Goal: Task Accomplishment & Management: Use online tool/utility

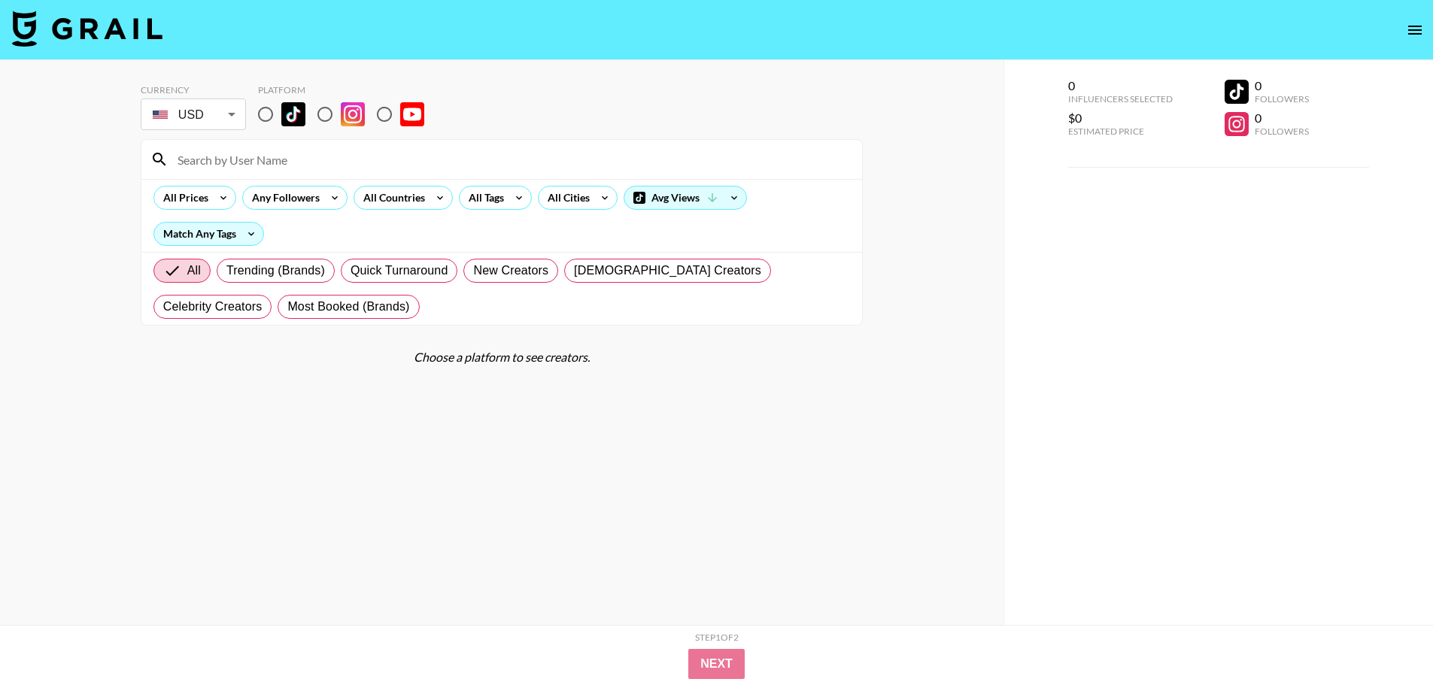
click at [269, 120] on input "radio" at bounding box center [266, 115] width 32 height 32
radio input "true"
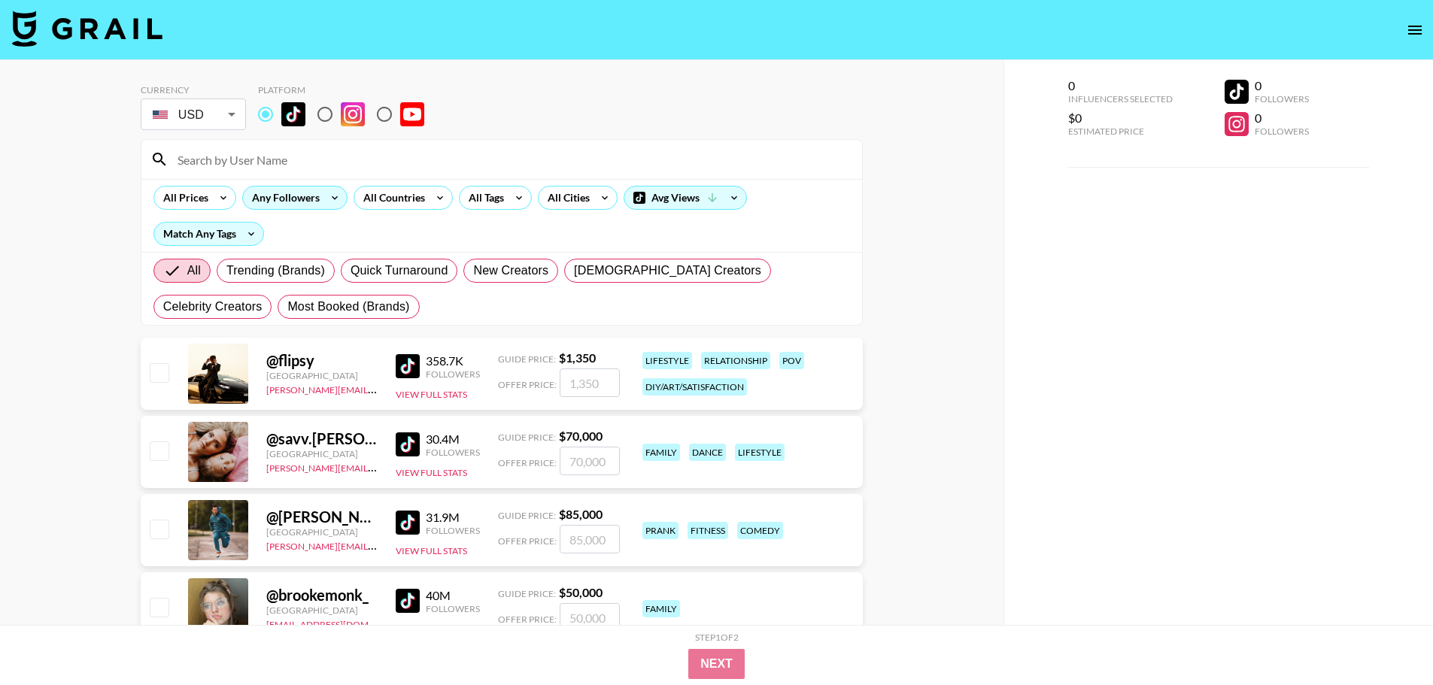
click at [306, 189] on div "Any Followers" at bounding box center [283, 198] width 80 height 23
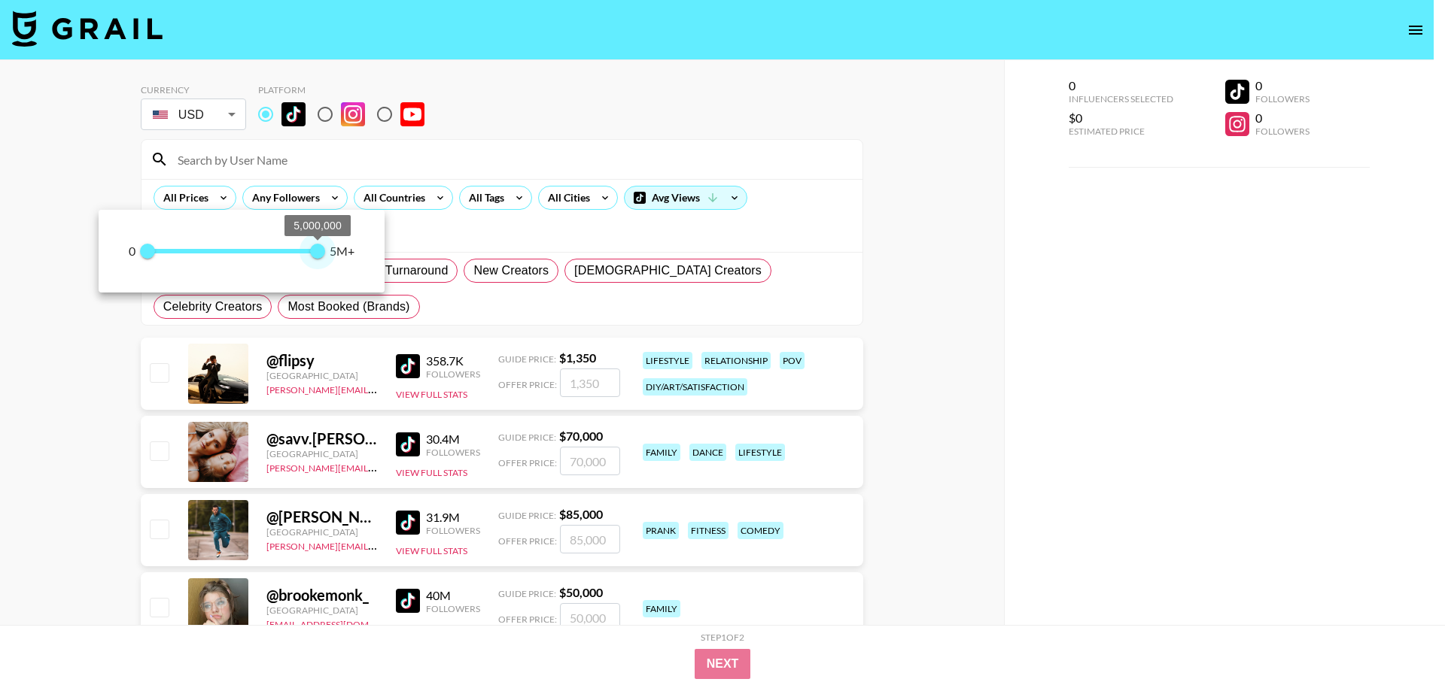
click at [324, 253] on span "5,000,000" at bounding box center [317, 251] width 15 height 15
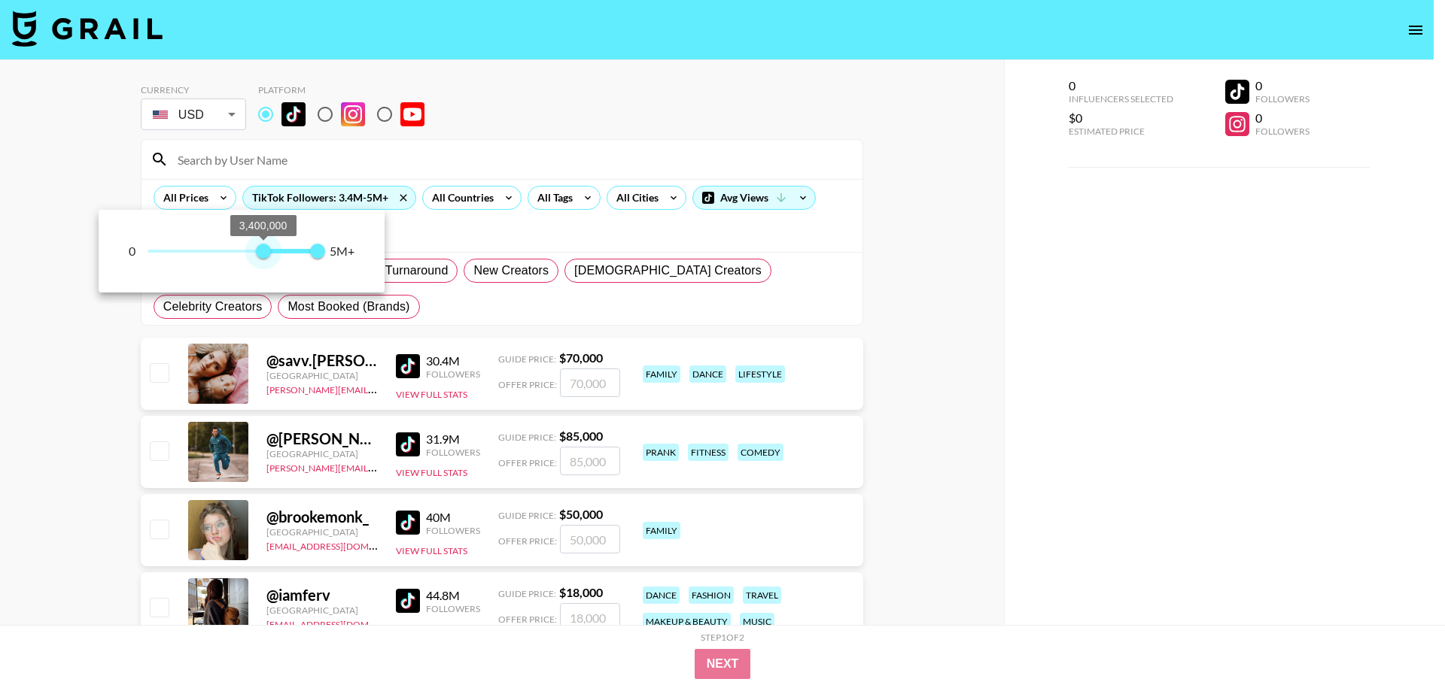
type input "5000000"
drag, startPoint x: 149, startPoint y: 254, endPoint x: 376, endPoint y: 232, distance: 228.4
click at [376, 232] on div "0 5,000,000 5,000,000 5M+" at bounding box center [242, 251] width 286 height 83
click at [1061, 280] on div at bounding box center [722, 342] width 1445 height 685
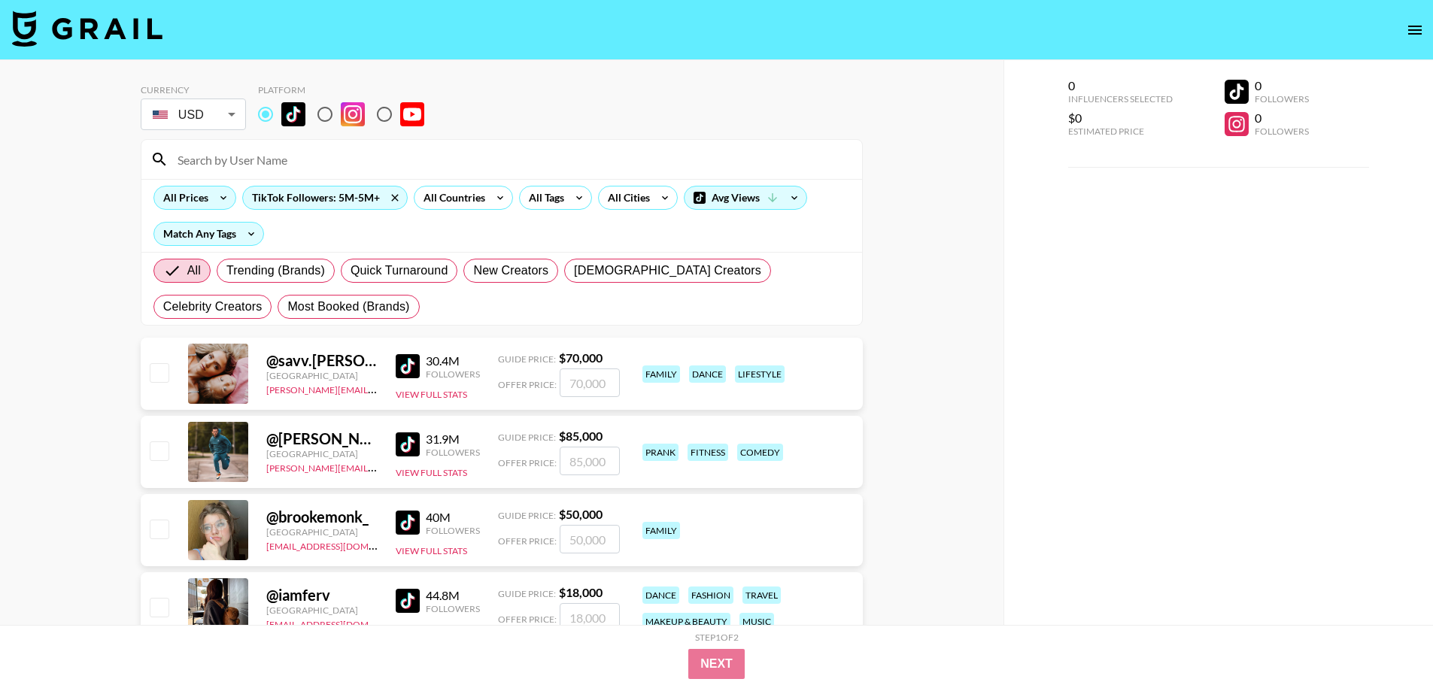
click at [173, 199] on div "All Prices" at bounding box center [182, 198] width 57 height 23
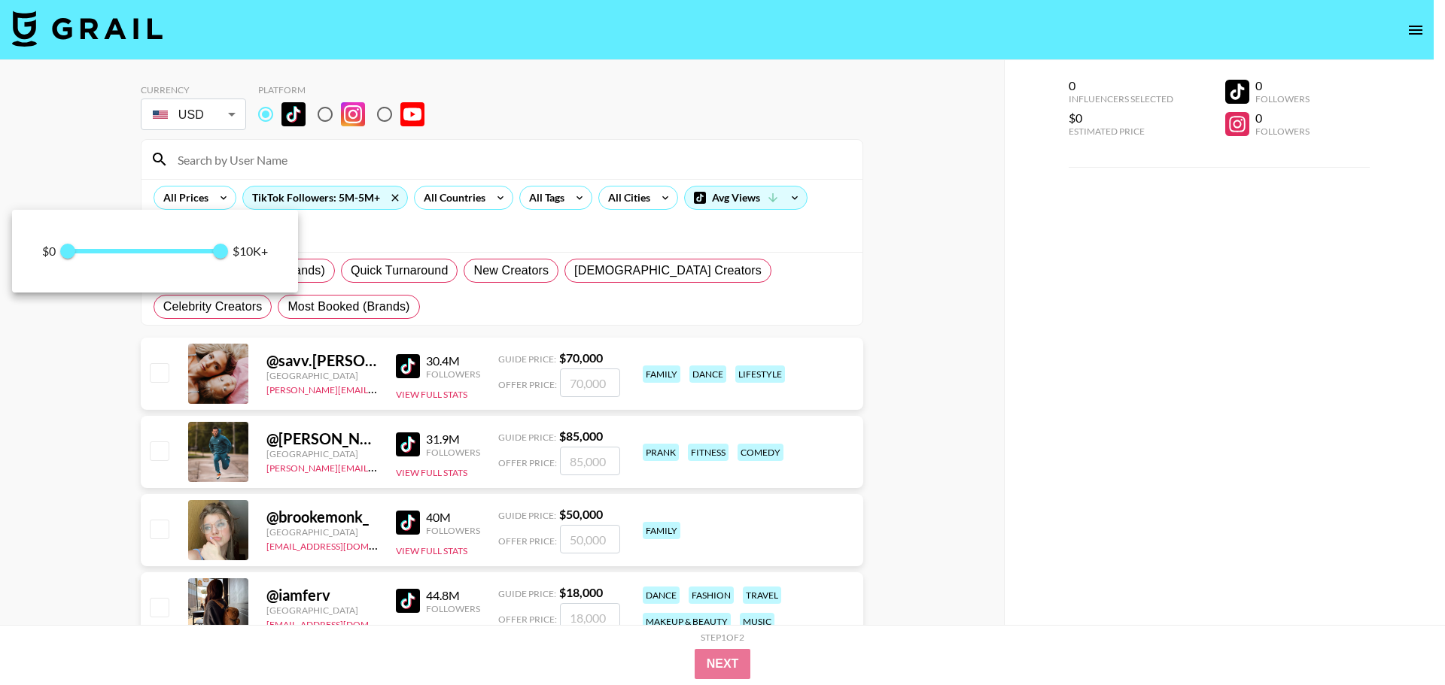
click at [945, 460] on div at bounding box center [722, 342] width 1445 height 685
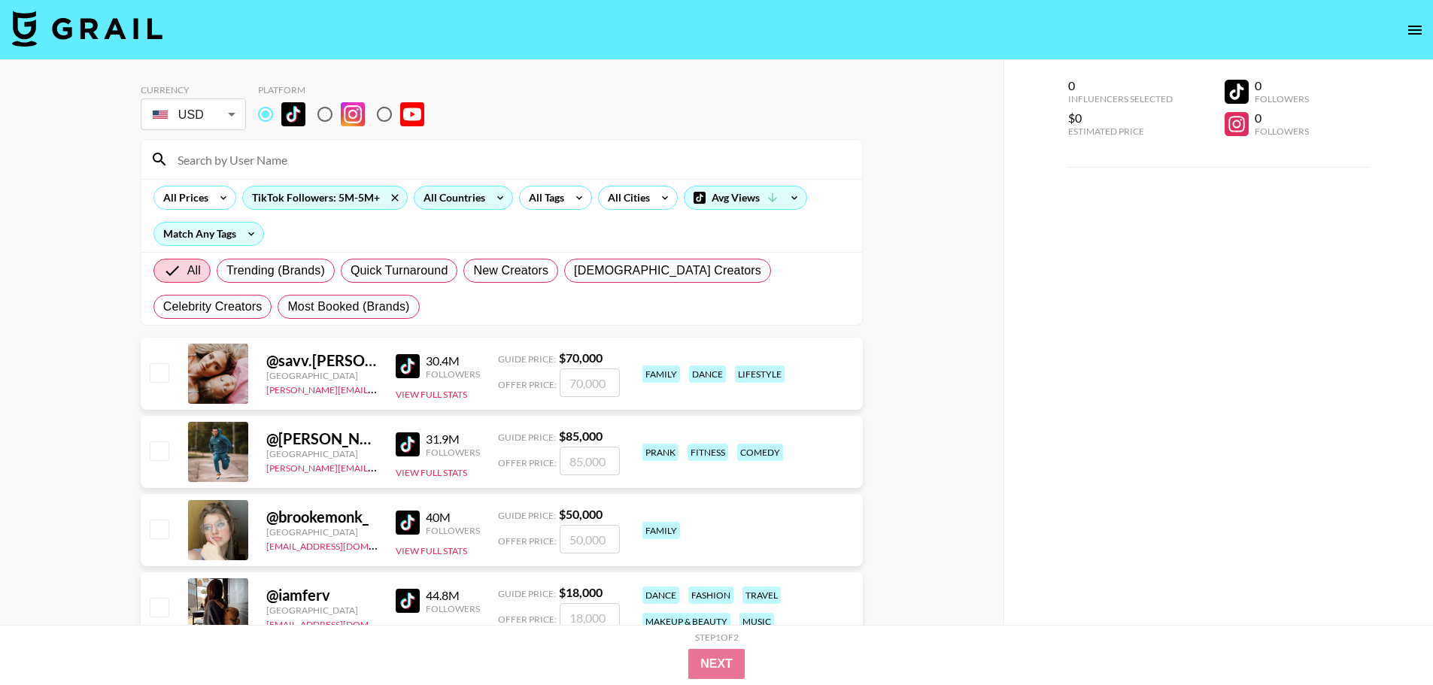
click at [503, 197] on icon at bounding box center [500, 198] width 24 height 23
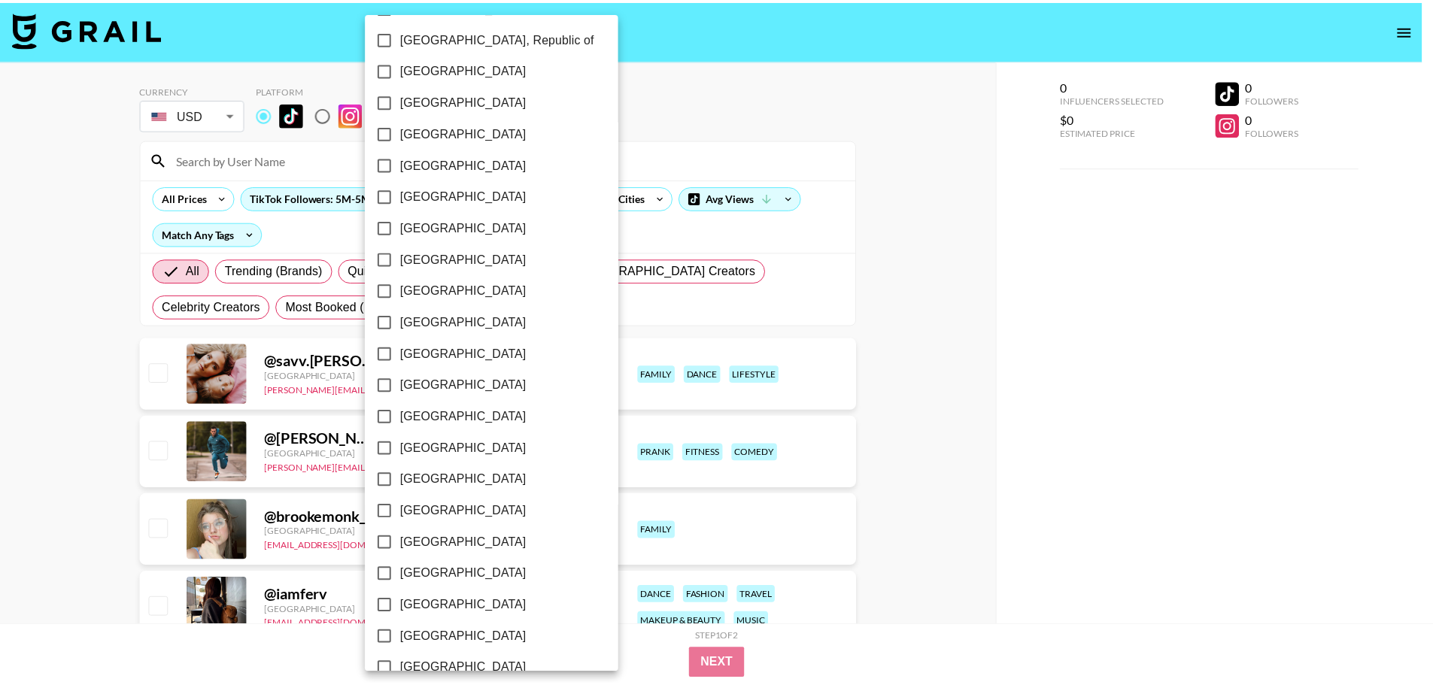
scroll to position [1069, 0]
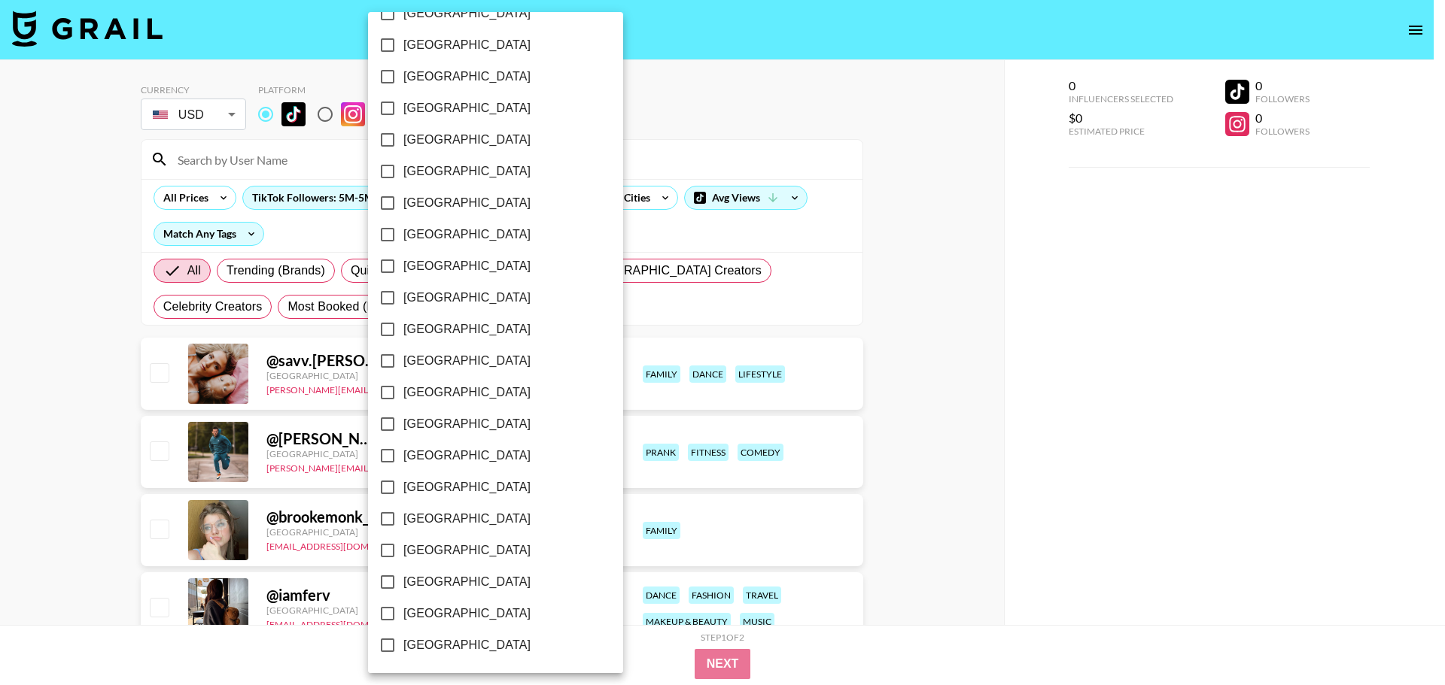
click at [403, 614] on span "[GEOGRAPHIC_DATA]" at bounding box center [466, 614] width 127 height 18
click at [403, 614] on input "[GEOGRAPHIC_DATA]" at bounding box center [388, 614] width 32 height 32
checkbox input "true"
click at [892, 395] on div at bounding box center [722, 342] width 1445 height 685
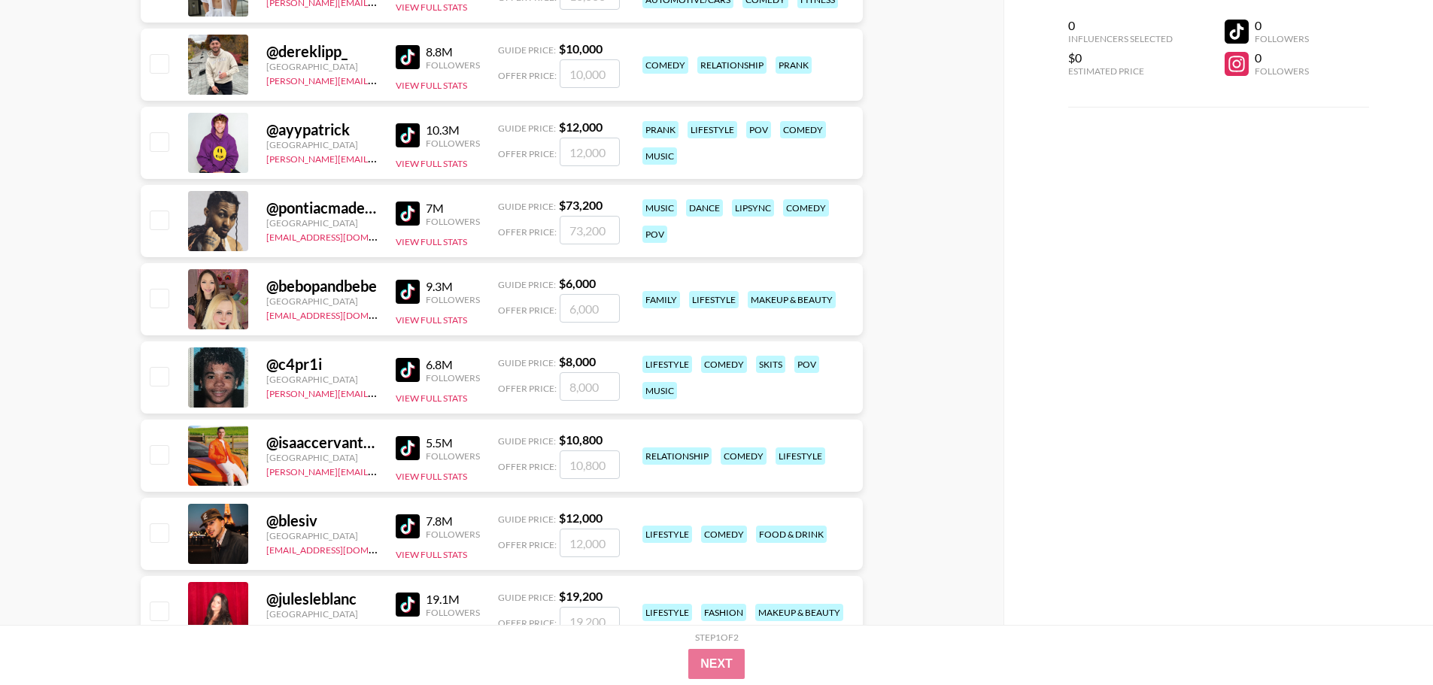
scroll to position [1505, 0]
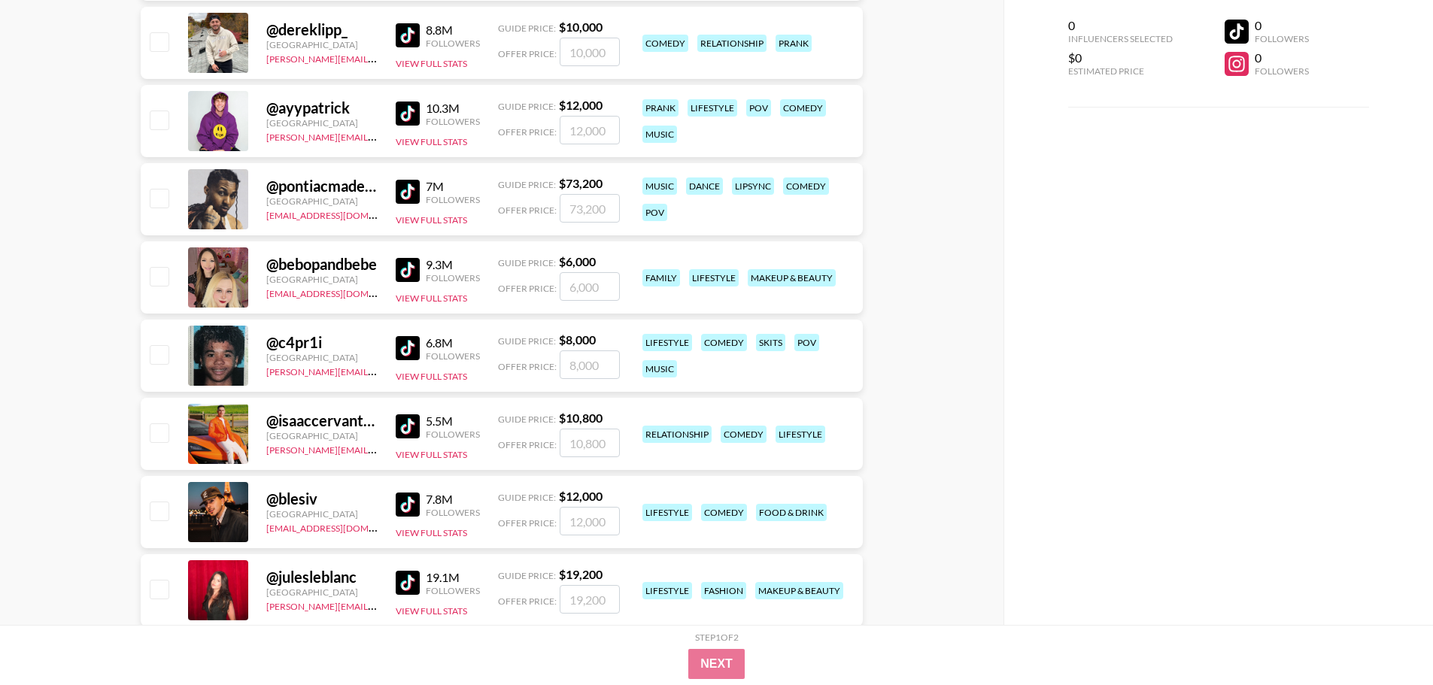
click at [402, 267] on img at bounding box center [408, 270] width 24 height 24
click at [587, 260] on strong "$ 6,000" at bounding box center [577, 261] width 37 height 14
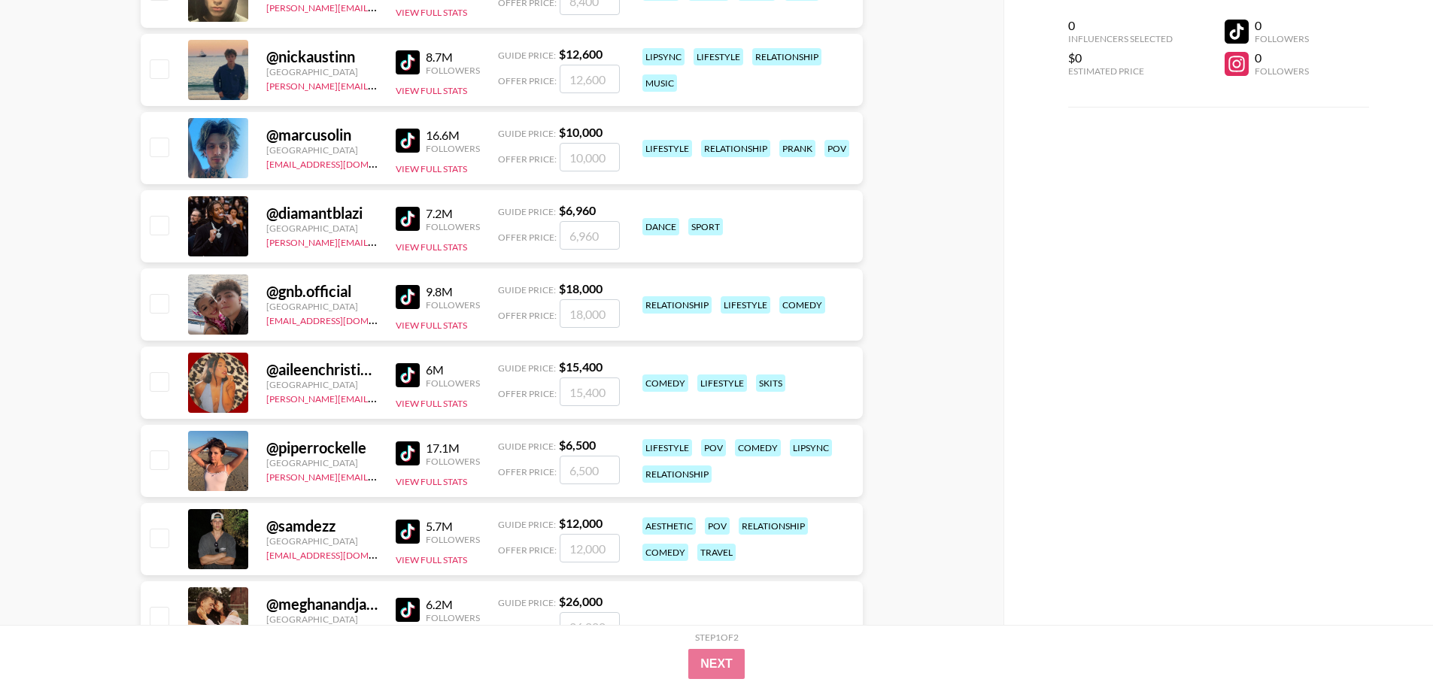
scroll to position [2257, 0]
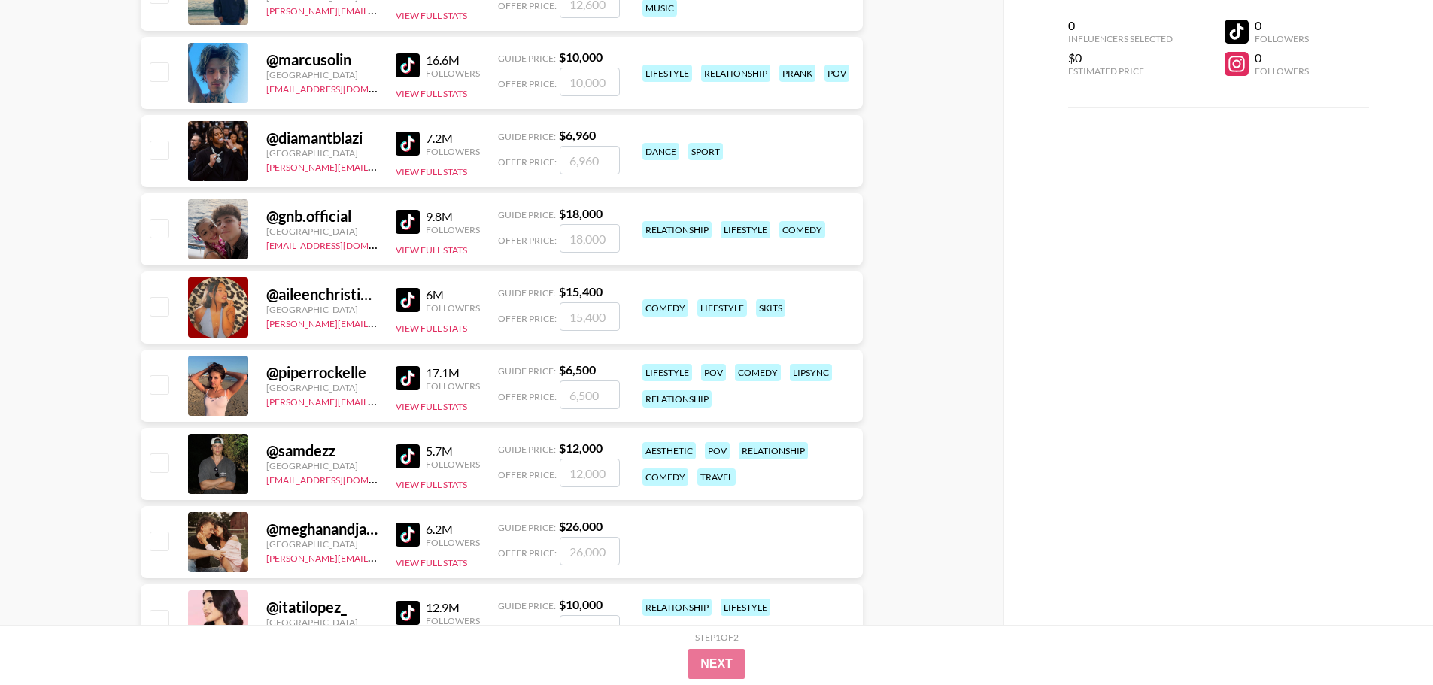
click at [406, 378] on img at bounding box center [408, 378] width 24 height 24
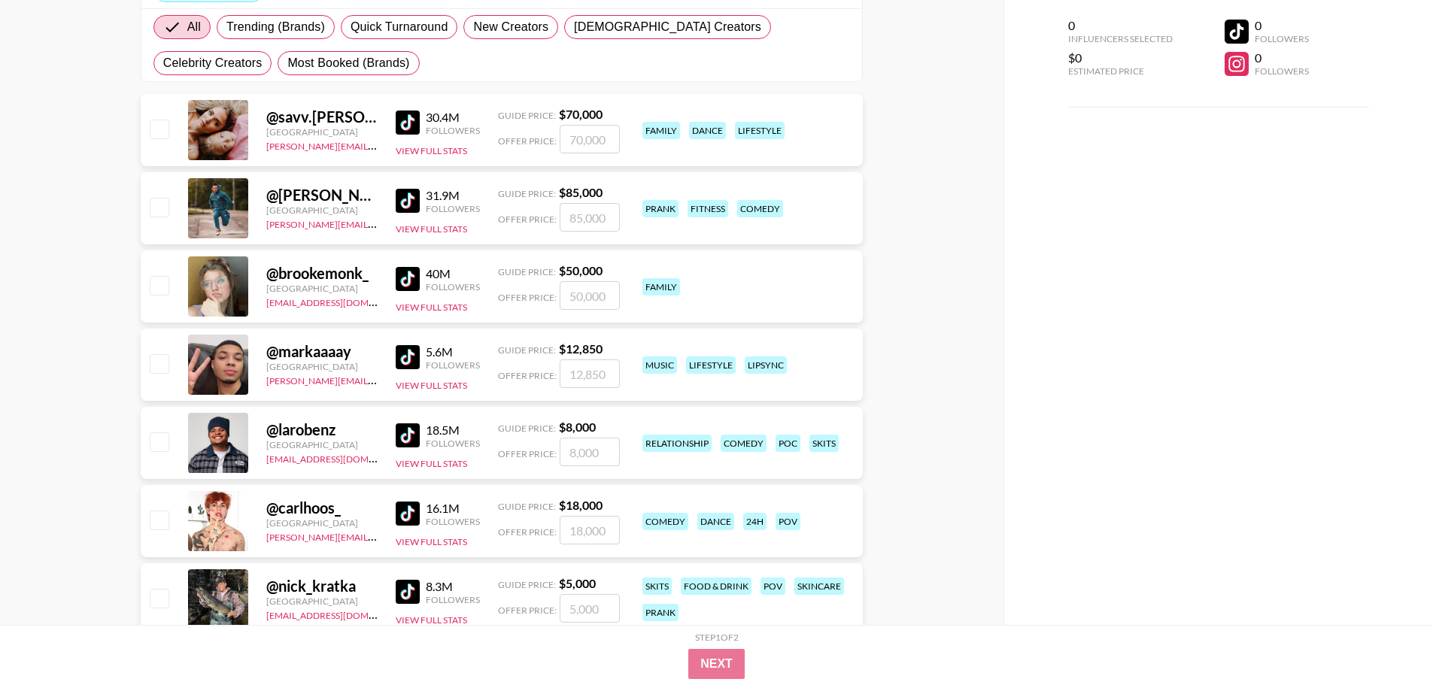
scroll to position [527, 0]
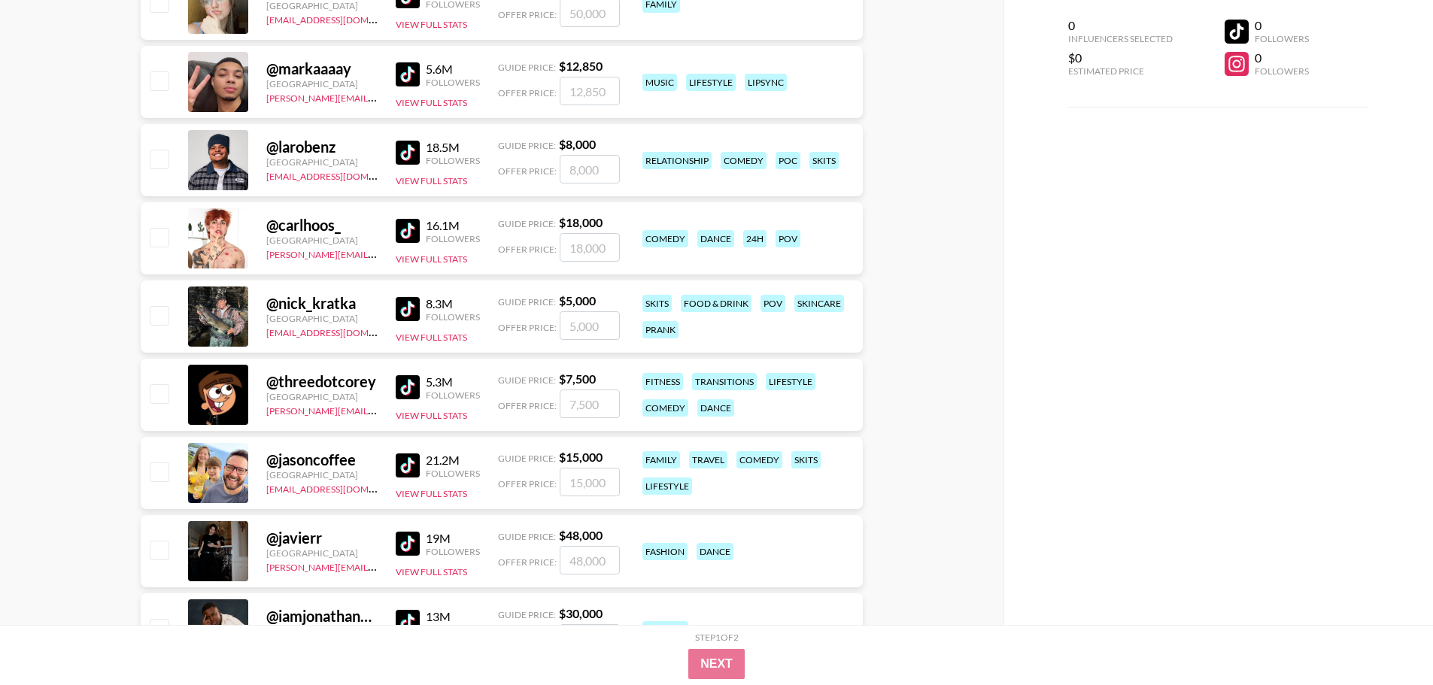
click at [400, 397] on img at bounding box center [408, 387] width 24 height 24
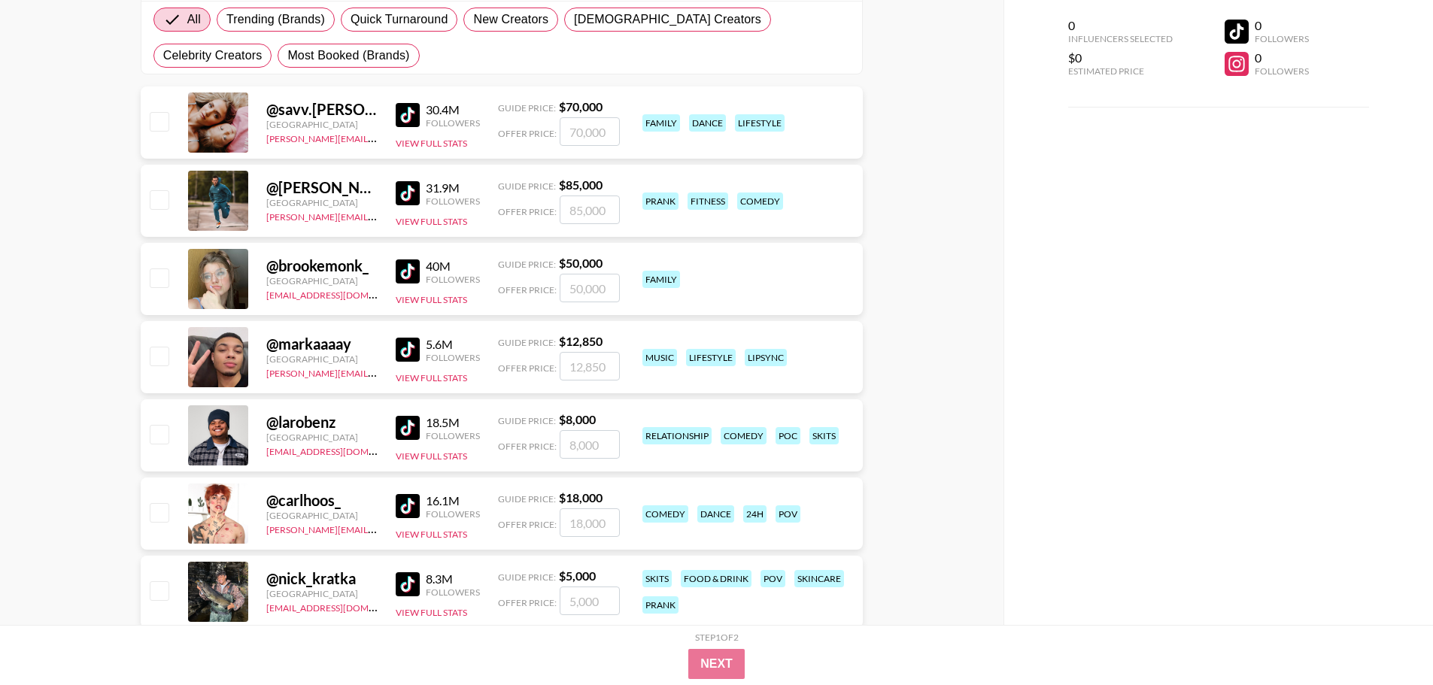
scroll to position [301, 0]
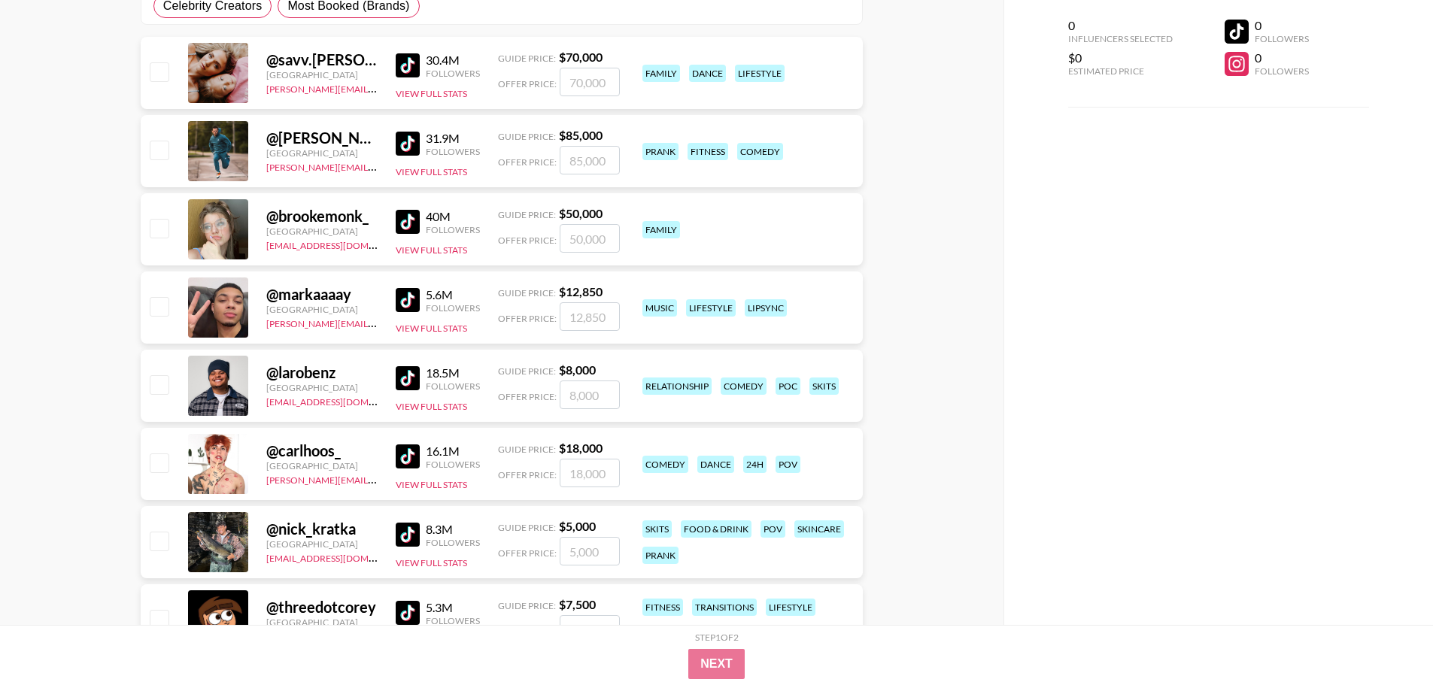
click at [407, 378] on img at bounding box center [408, 378] width 24 height 24
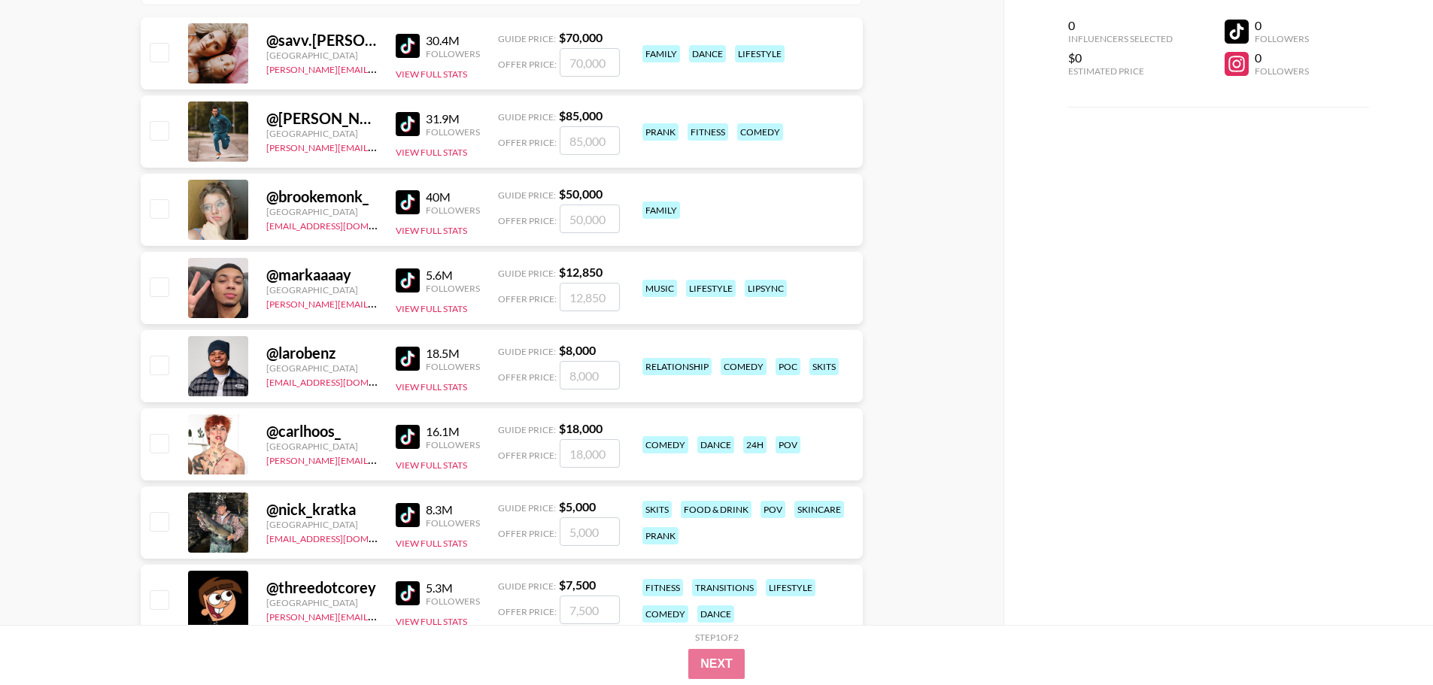
scroll to position [376, 0]
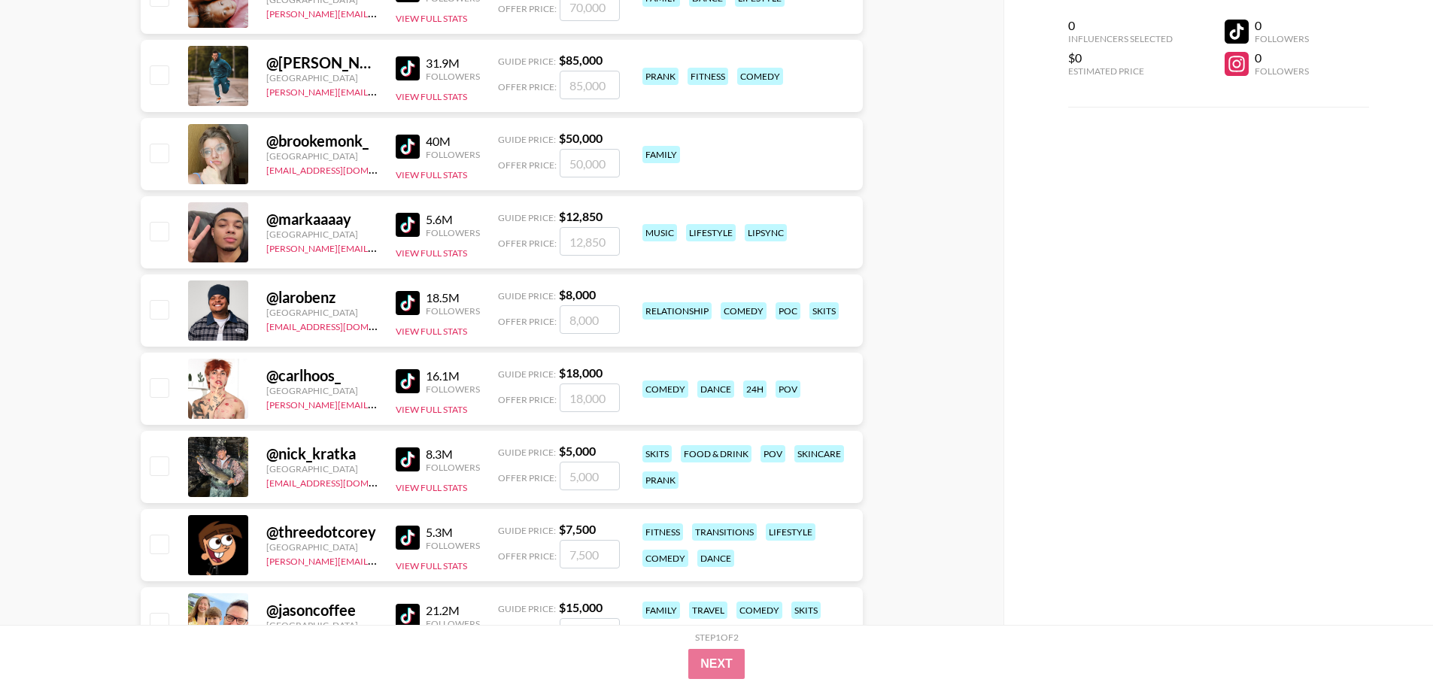
click at [409, 471] on img at bounding box center [408, 460] width 24 height 24
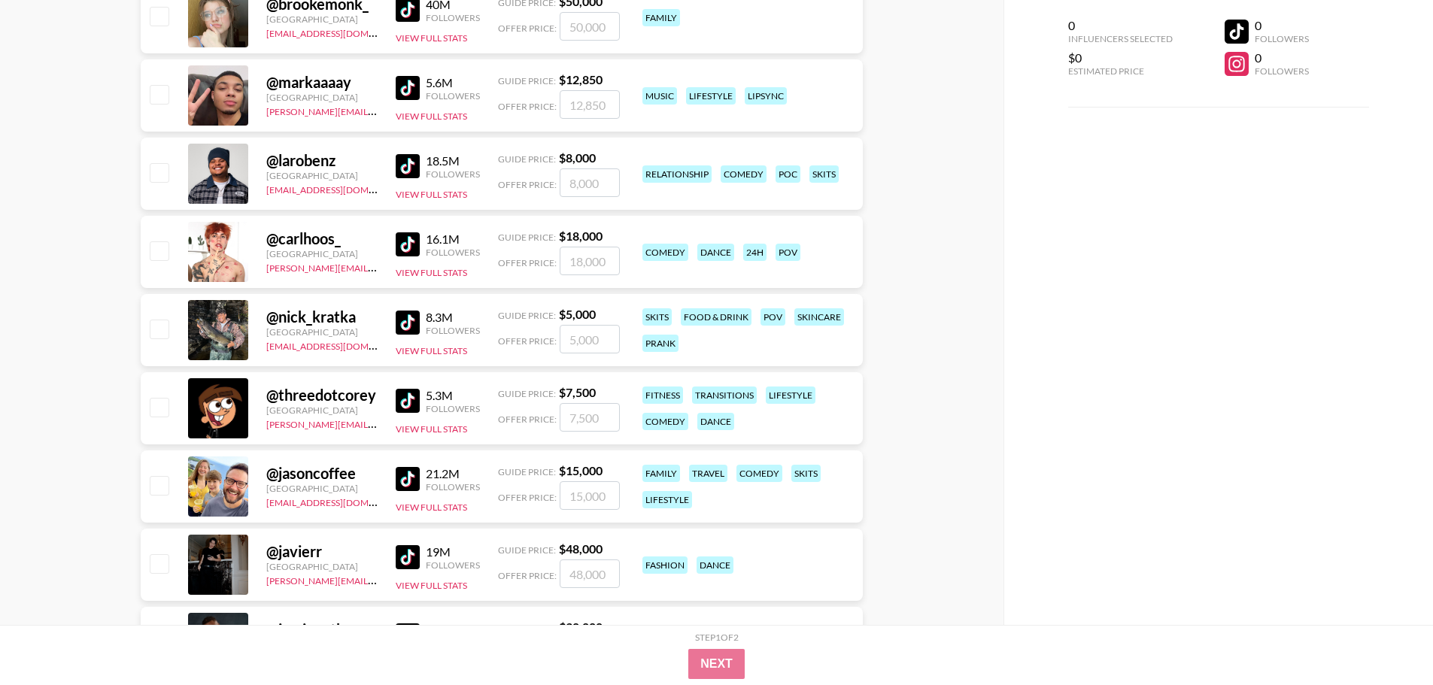
scroll to position [527, 0]
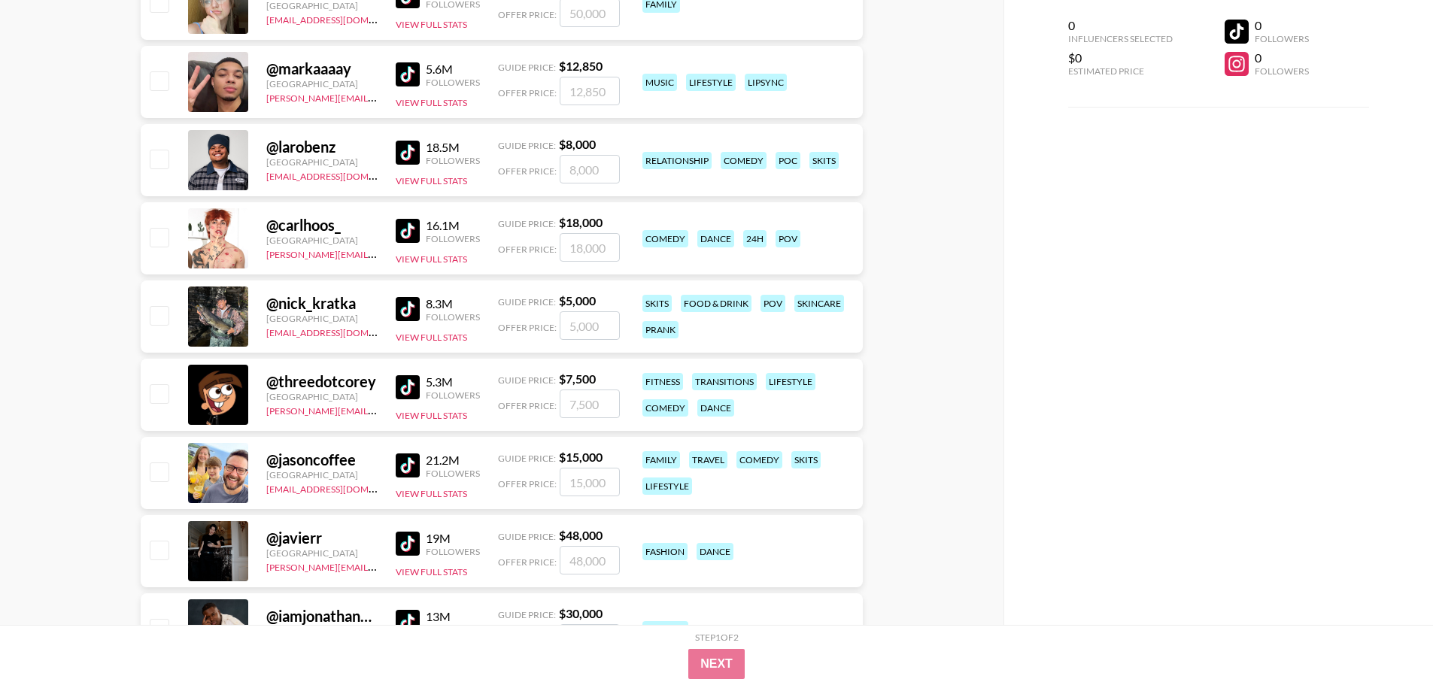
click at [408, 385] on img at bounding box center [408, 387] width 24 height 24
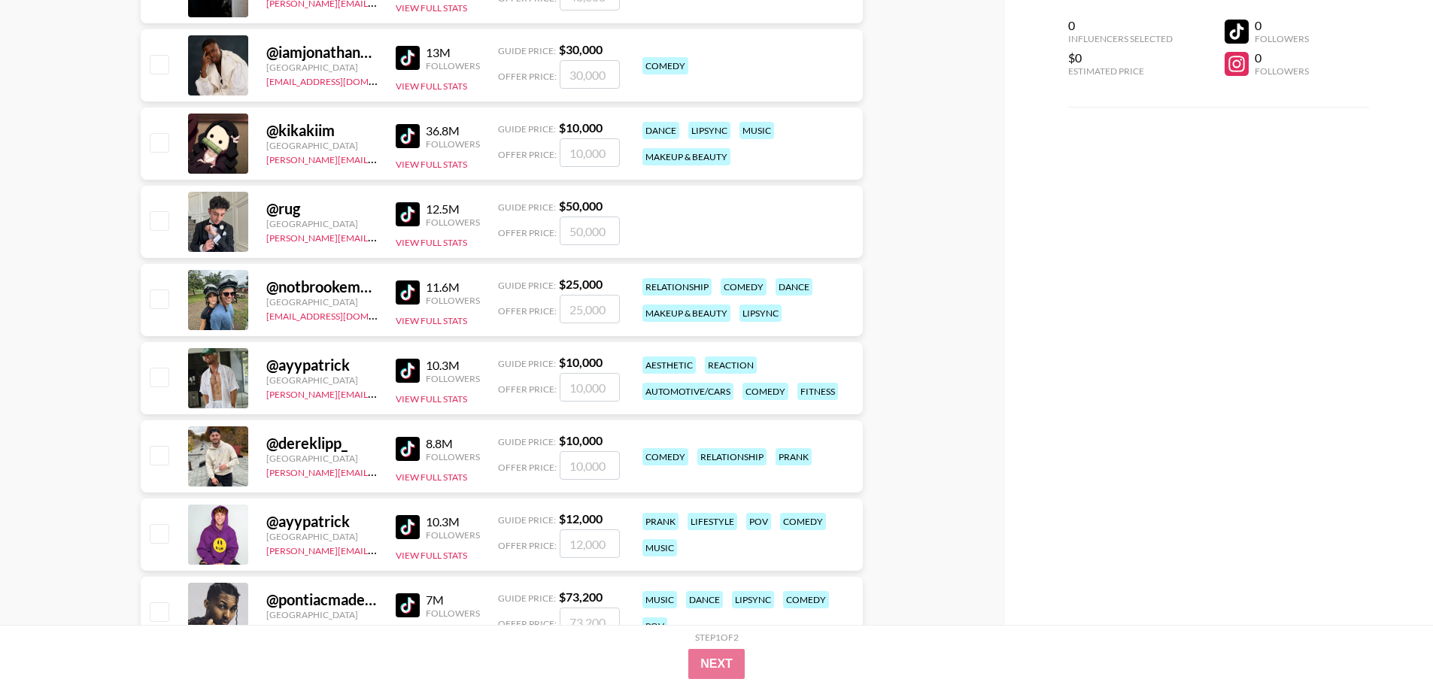
scroll to position [1129, 0]
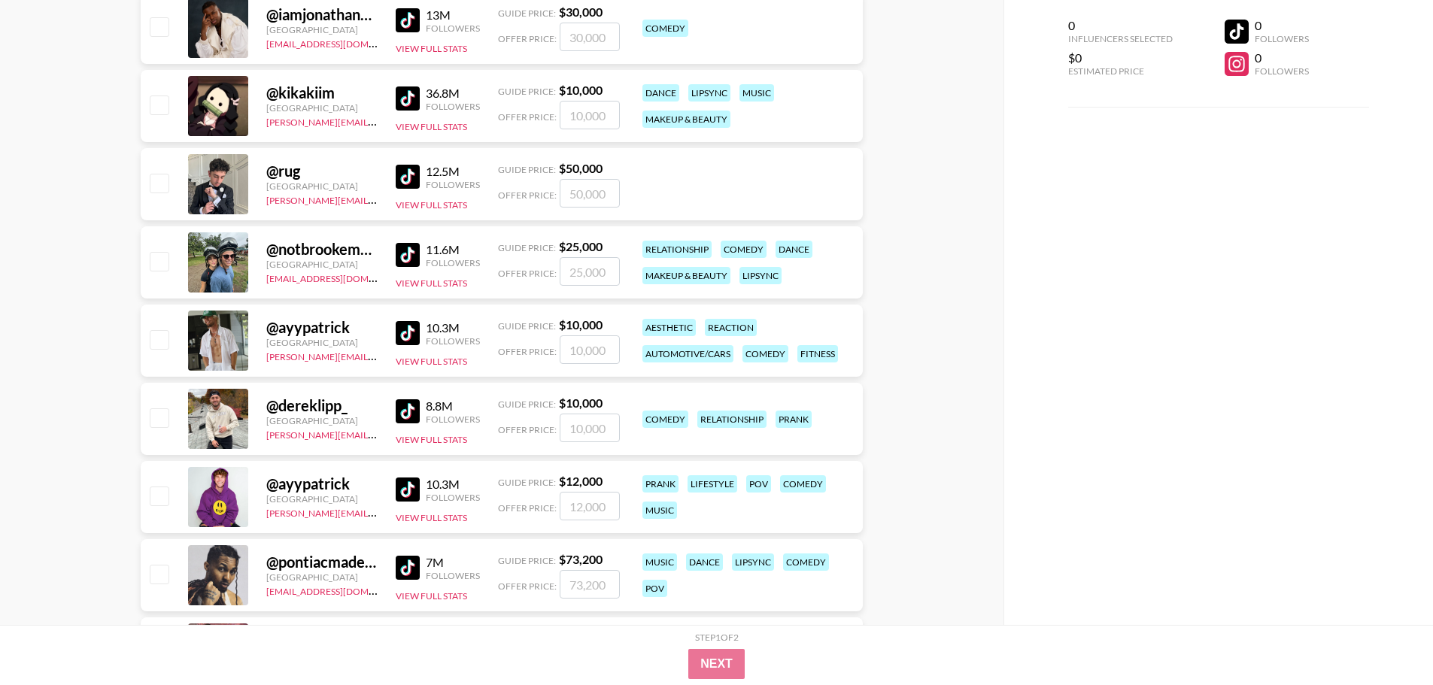
click at [414, 414] on img at bounding box center [408, 412] width 24 height 24
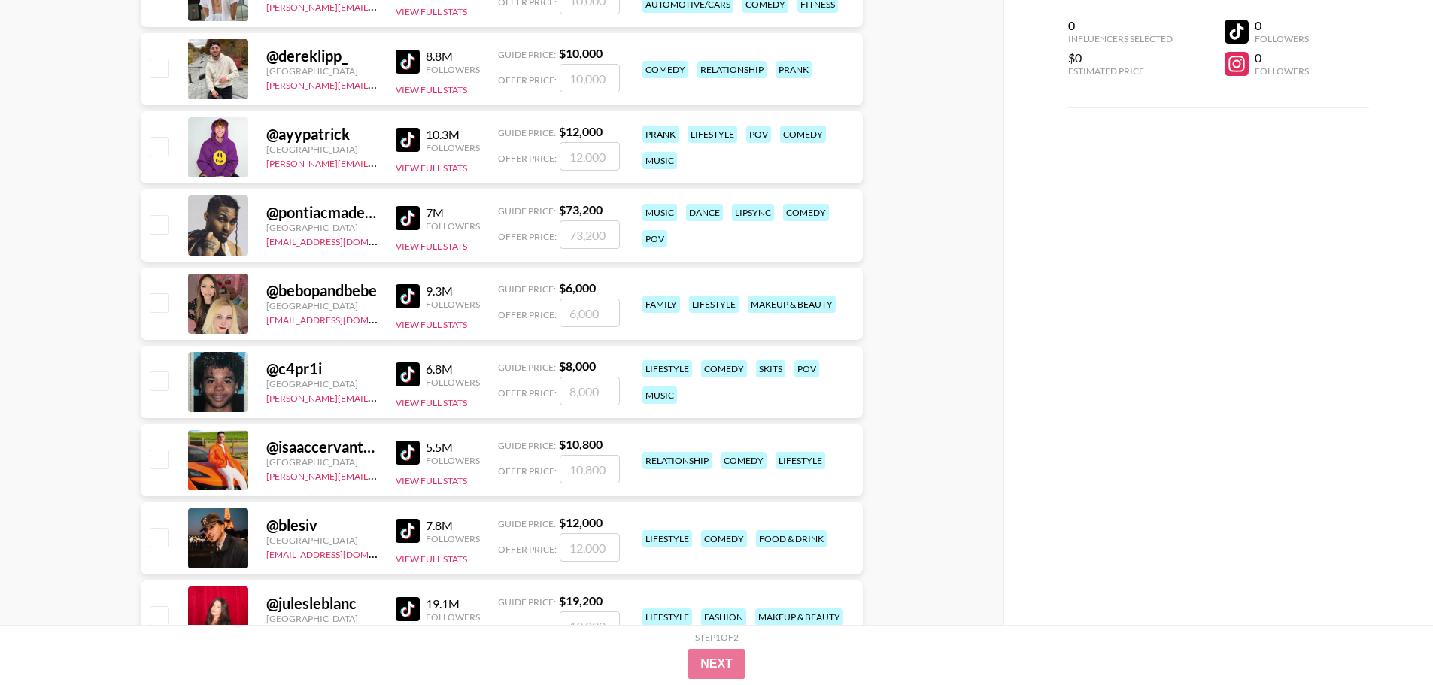
scroll to position [1505, 0]
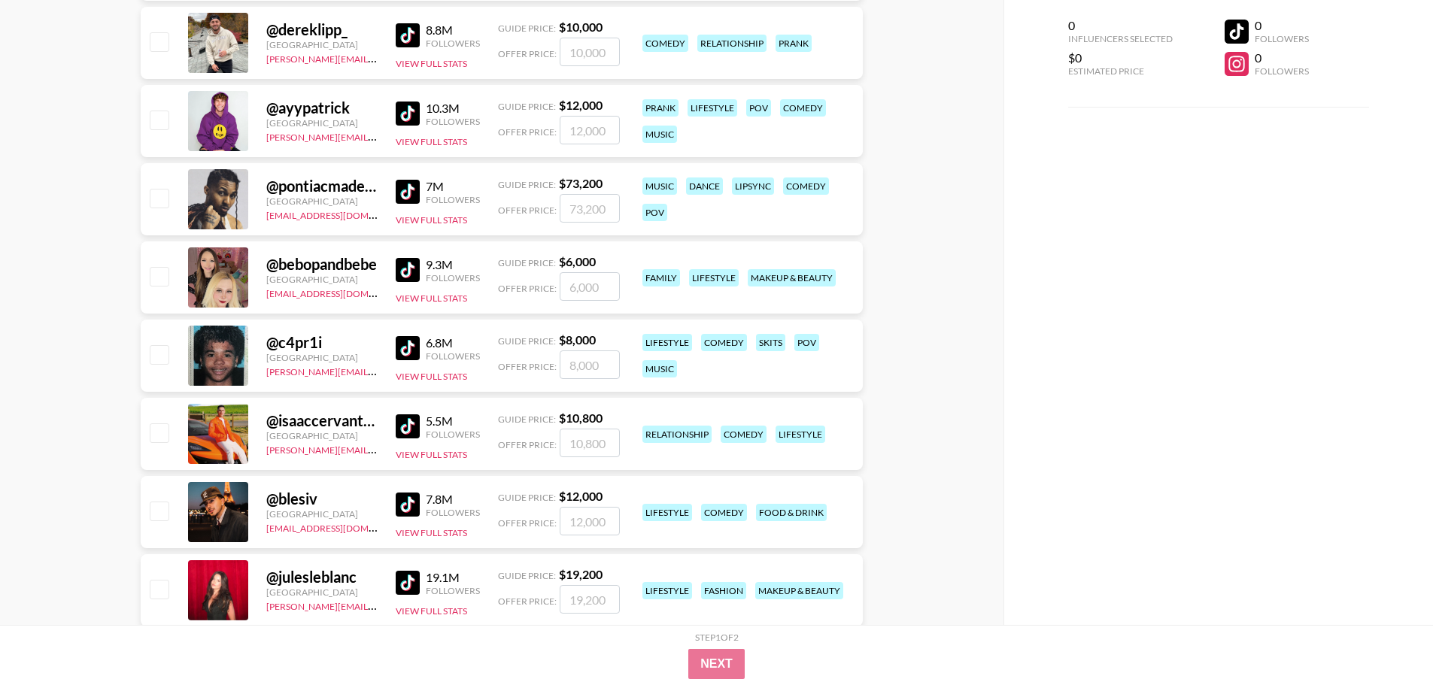
click at [402, 343] on img at bounding box center [408, 348] width 24 height 24
click at [406, 423] on img at bounding box center [408, 427] width 24 height 24
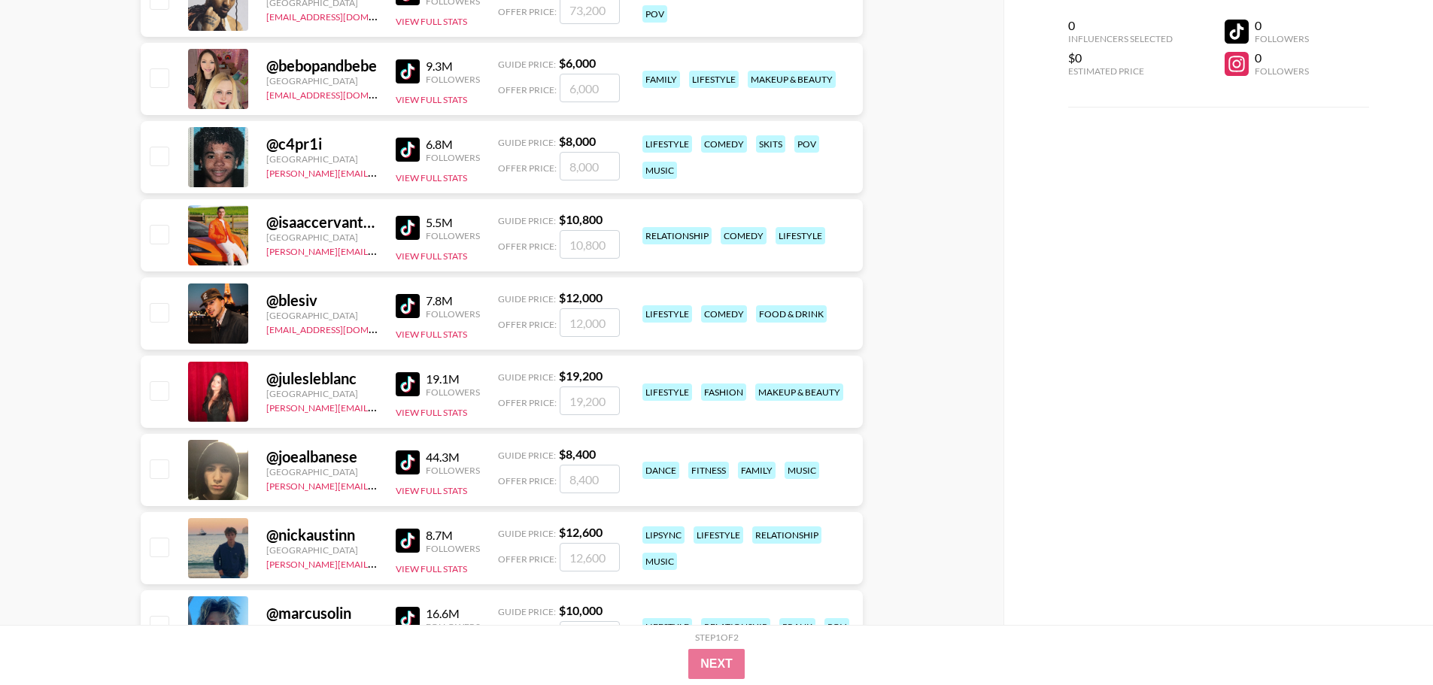
scroll to position [1731, 0]
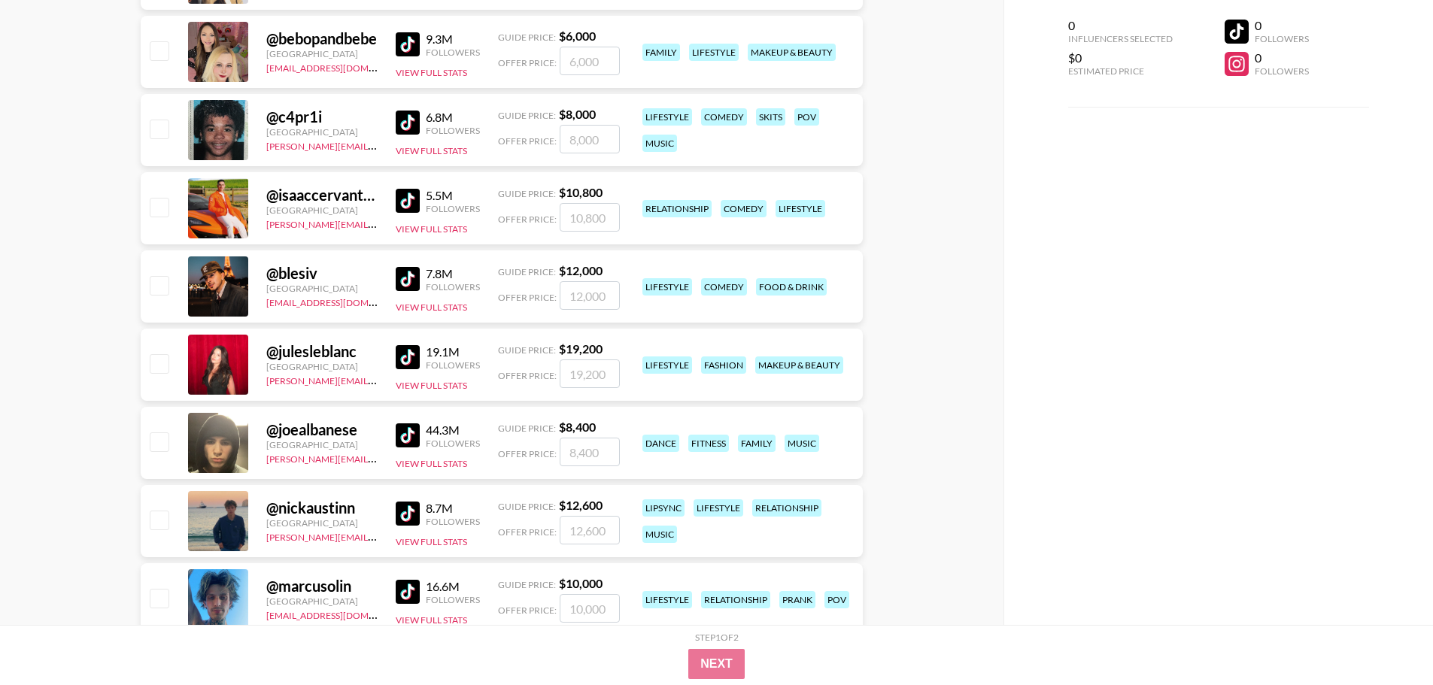
click at [412, 436] on img at bounding box center [408, 436] width 24 height 24
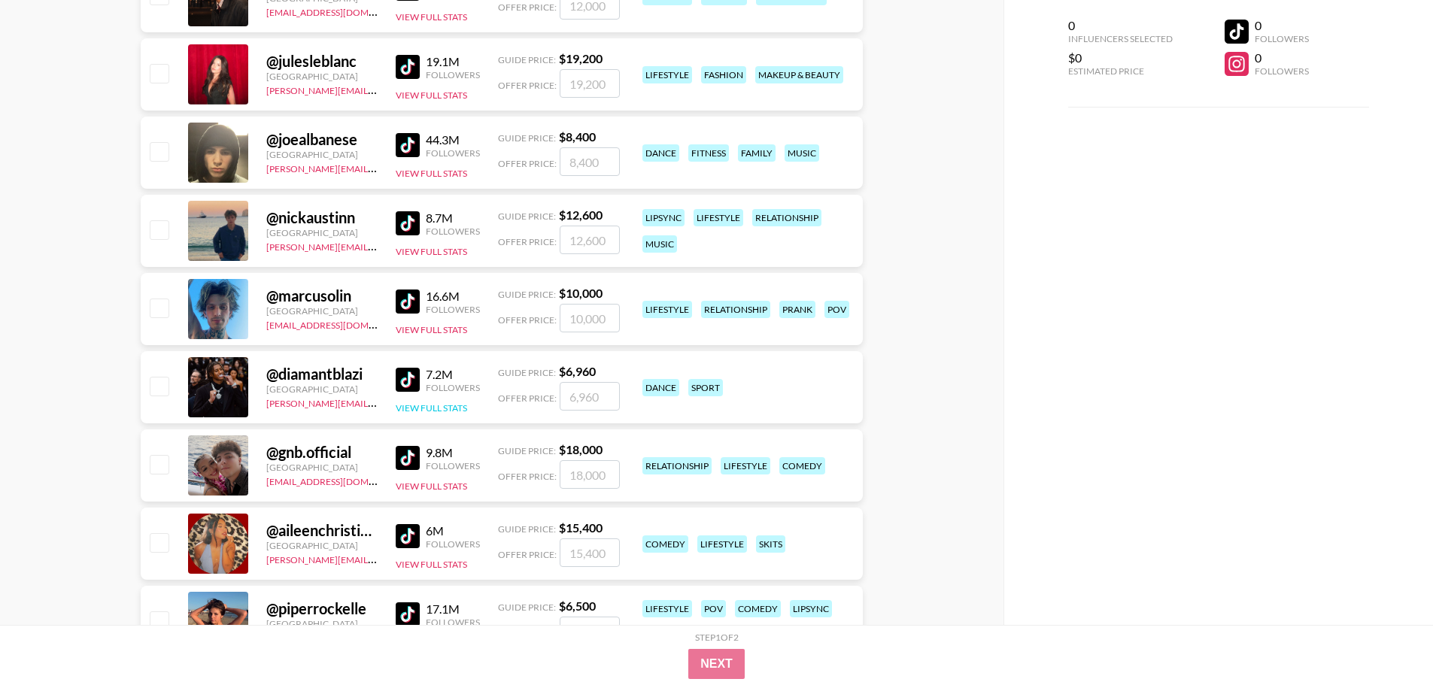
scroll to position [2032, 0]
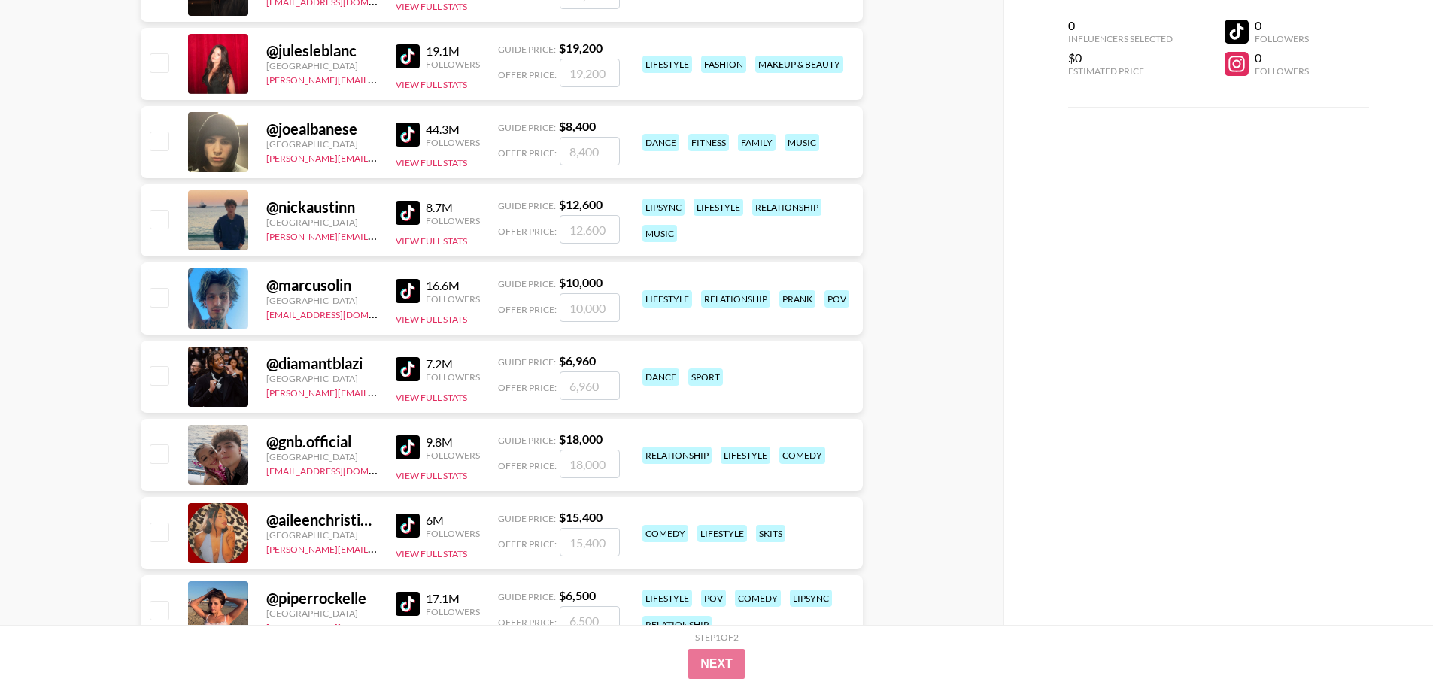
click at [404, 370] on img at bounding box center [408, 369] width 24 height 24
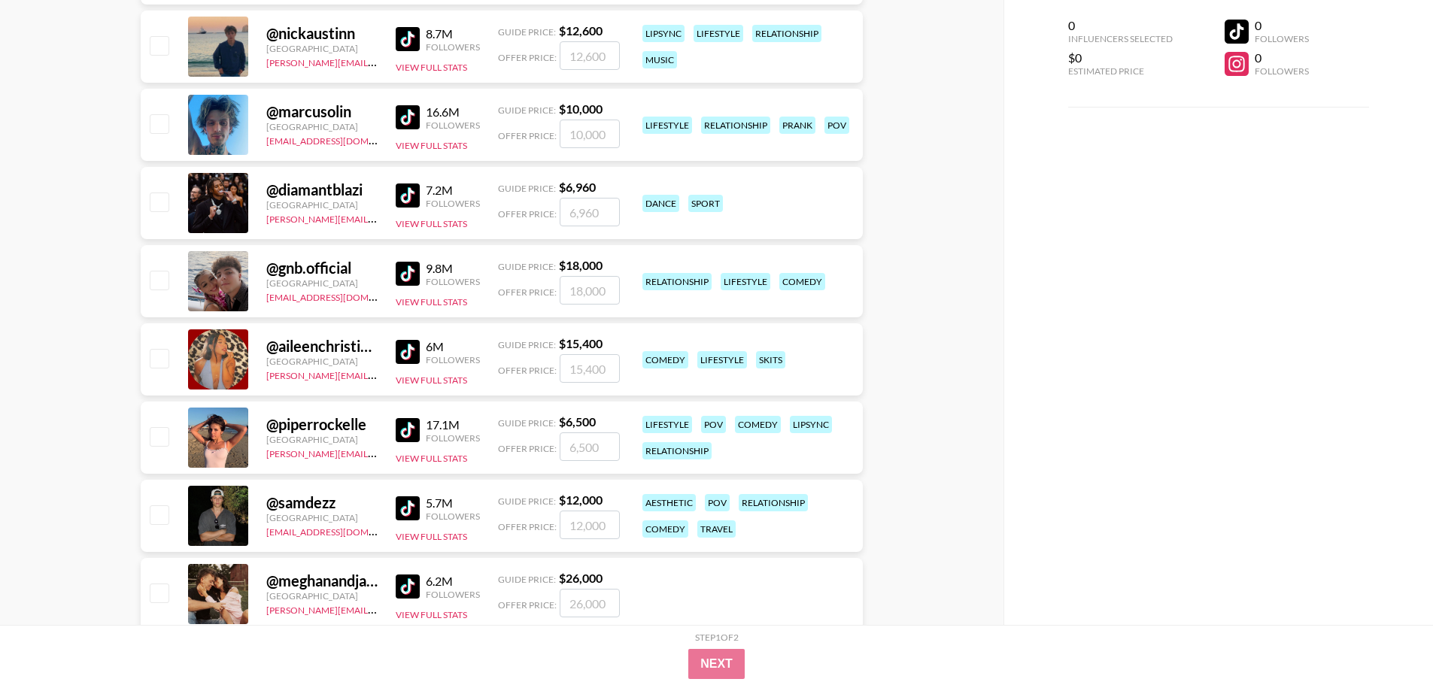
scroll to position [2257, 0]
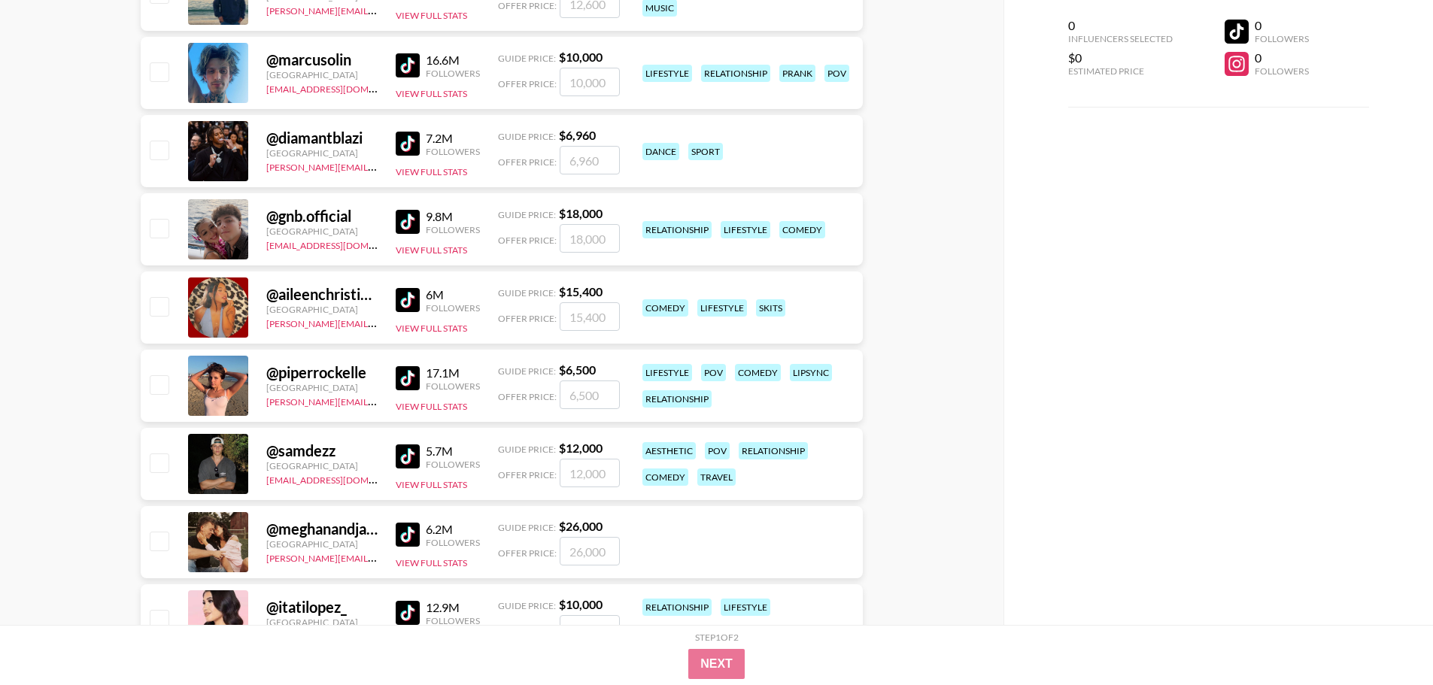
click at [409, 380] on img at bounding box center [408, 378] width 24 height 24
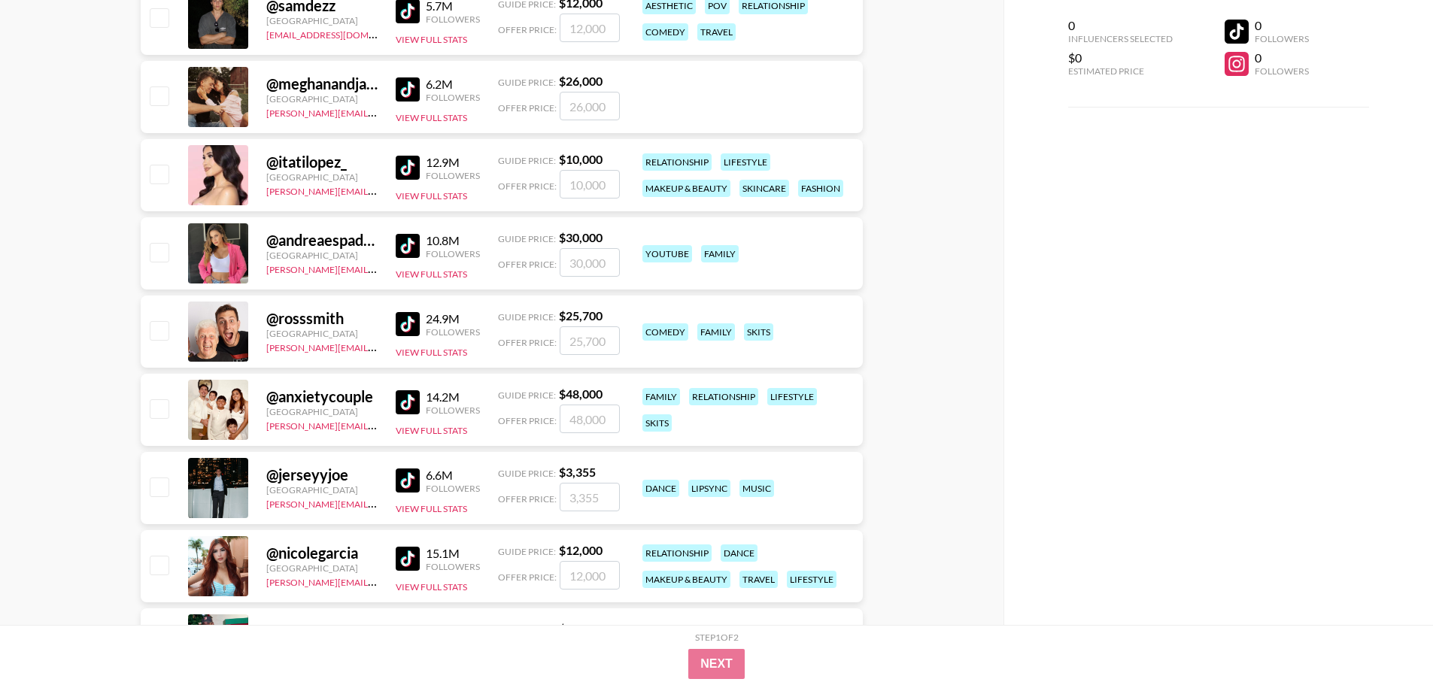
scroll to position [2709, 0]
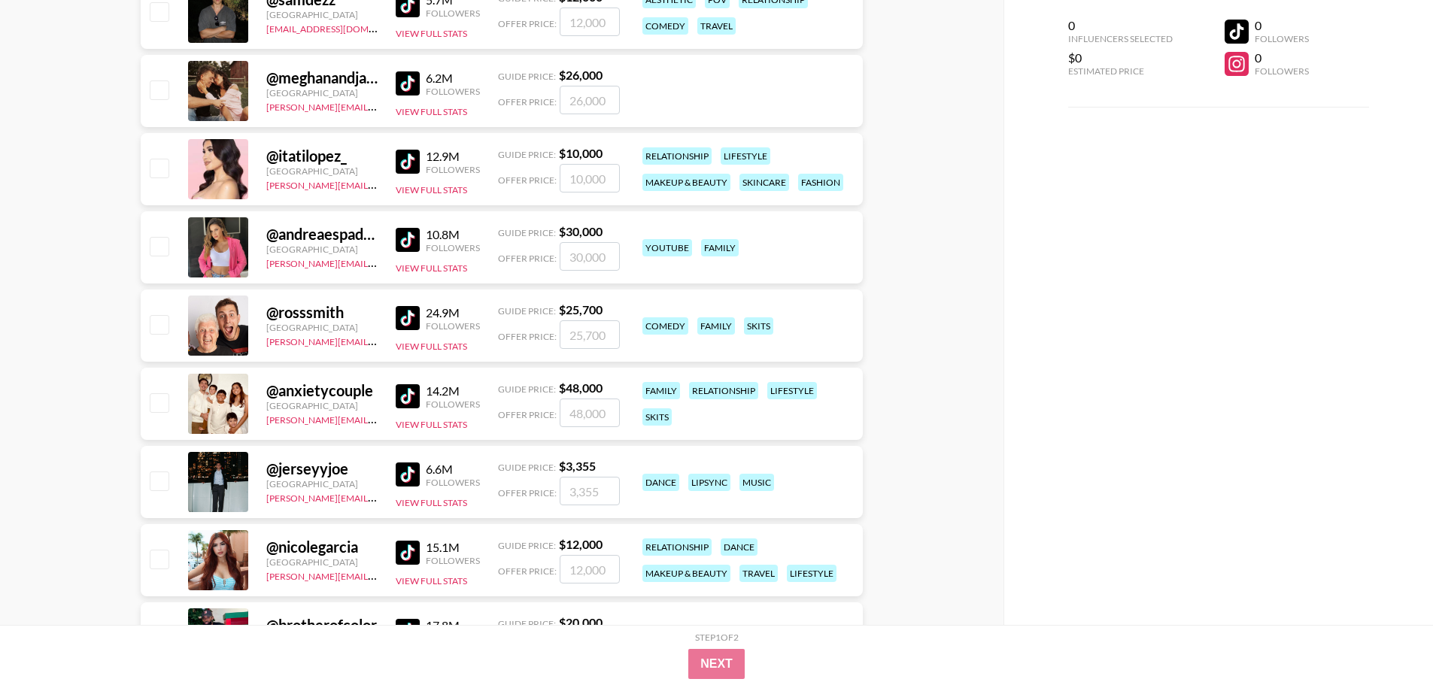
click at [409, 478] on img at bounding box center [408, 475] width 24 height 24
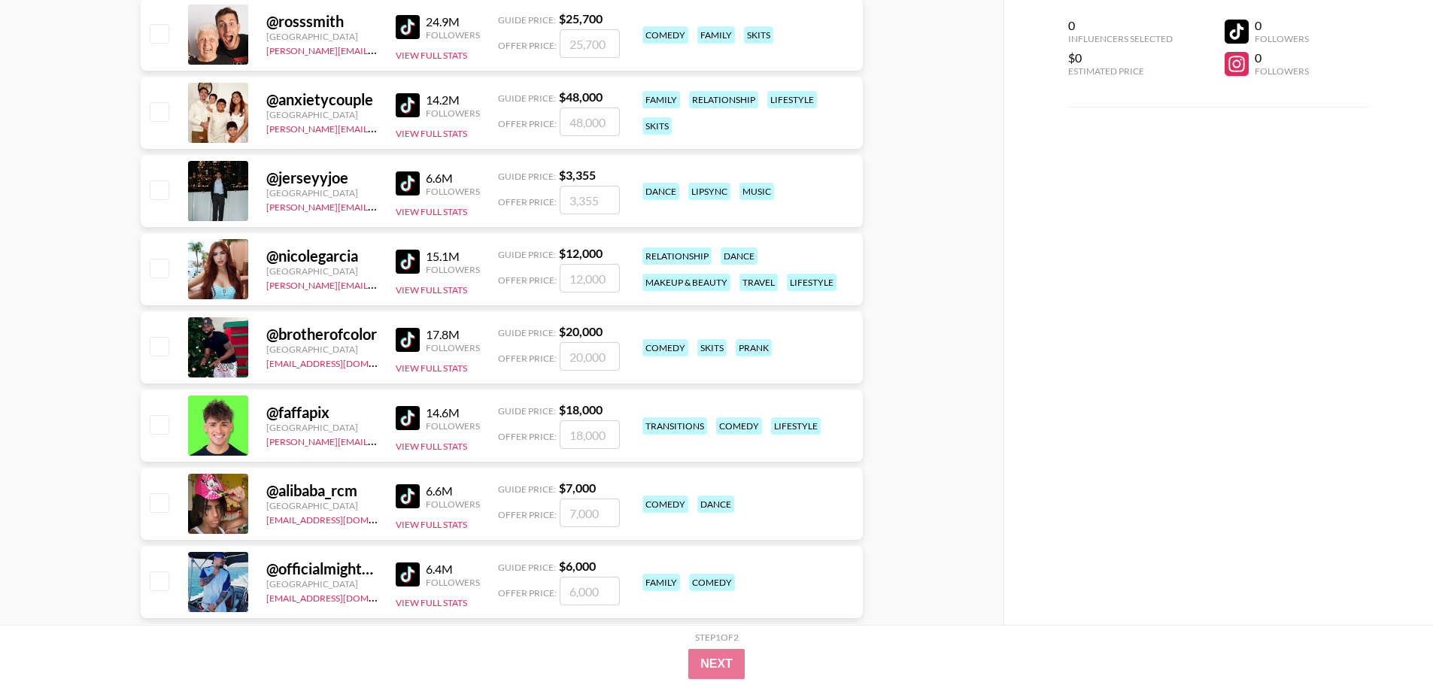
scroll to position [3085, 0]
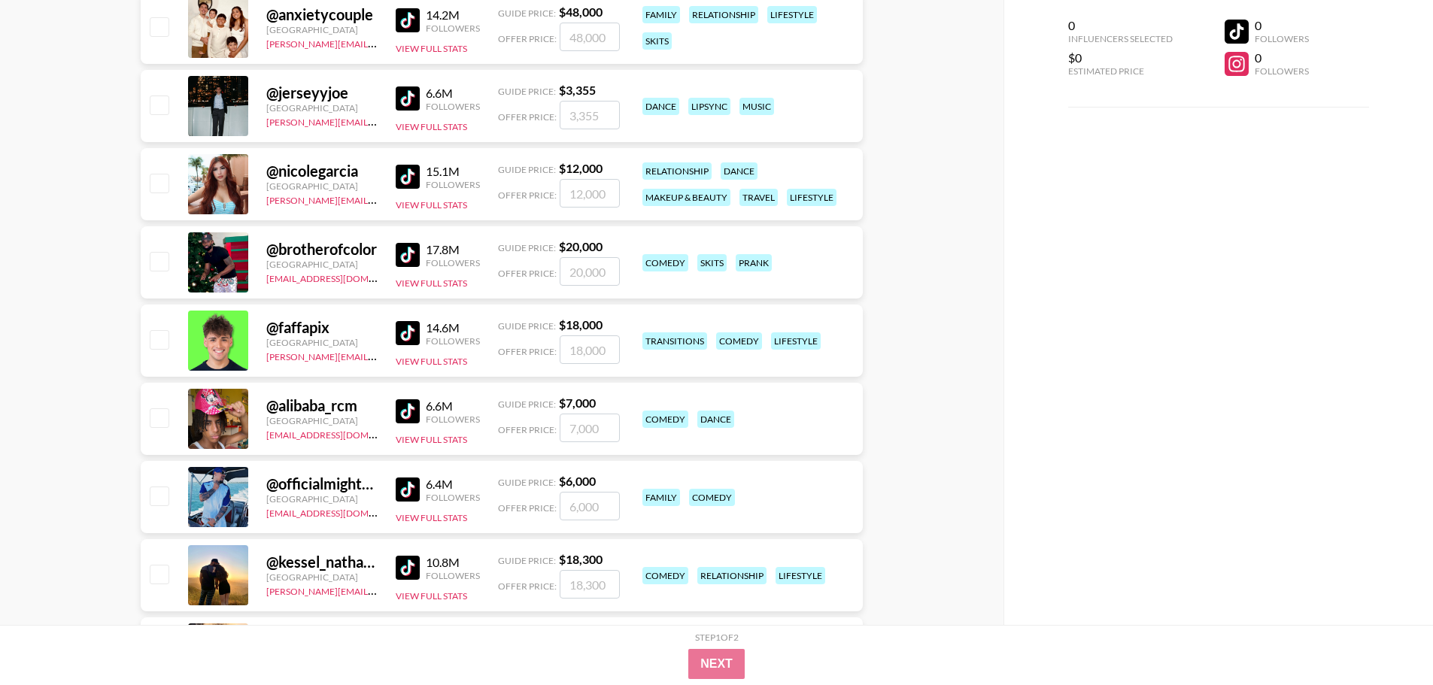
click at [402, 408] on img at bounding box center [408, 412] width 24 height 24
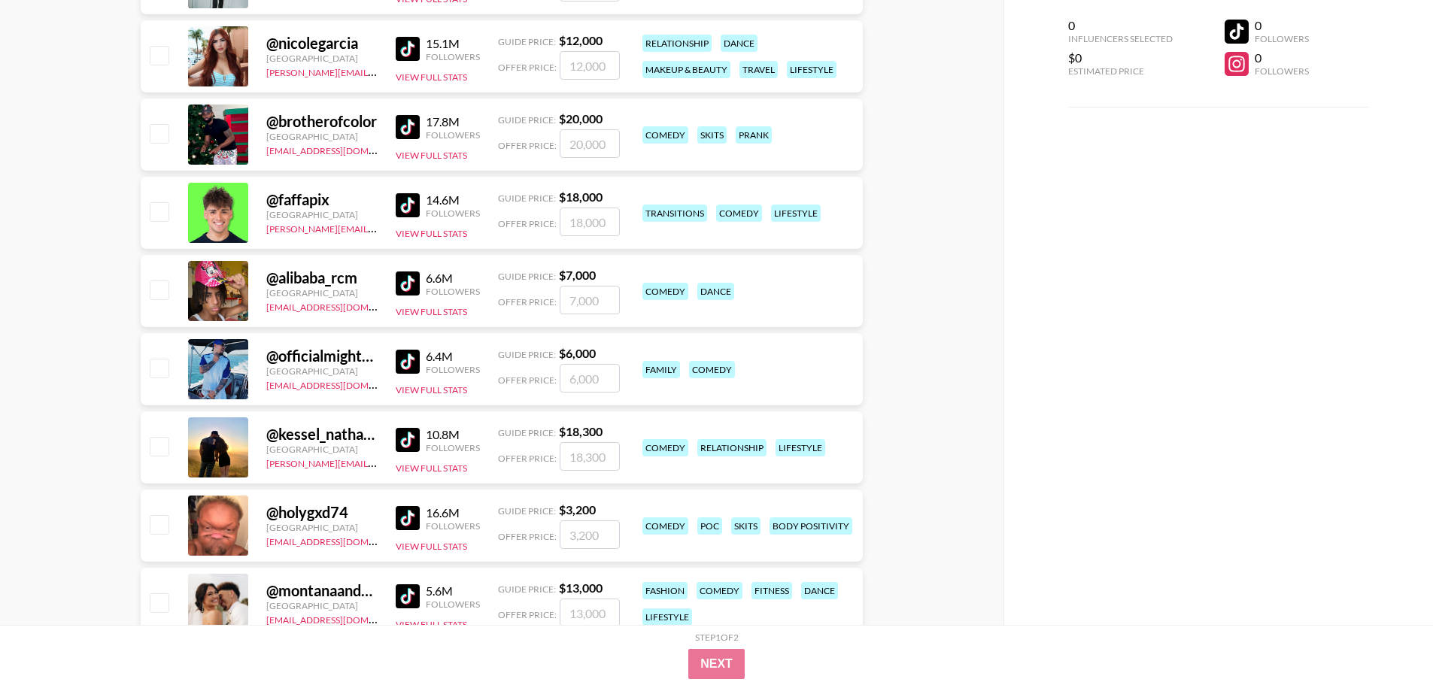
scroll to position [3236, 0]
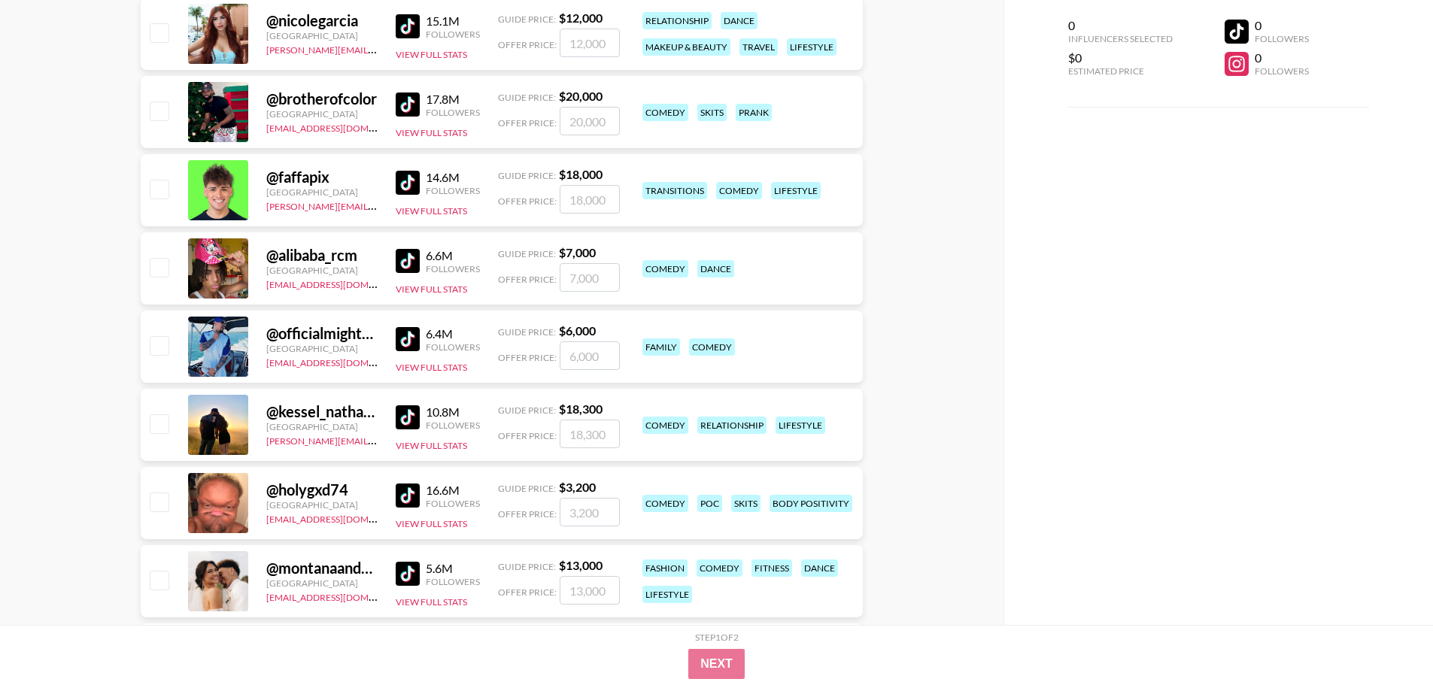
click at [404, 341] on img at bounding box center [408, 339] width 24 height 24
click at [411, 499] on img at bounding box center [408, 496] width 24 height 24
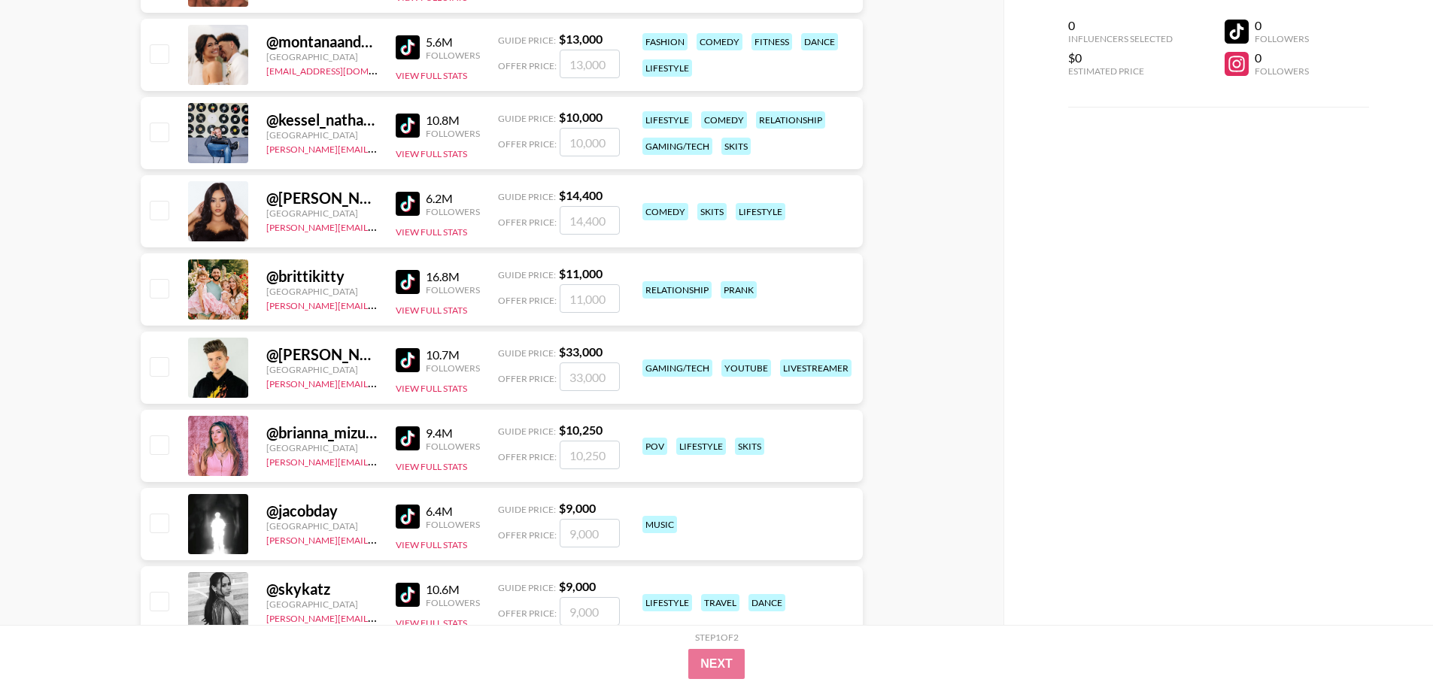
scroll to position [3988, 0]
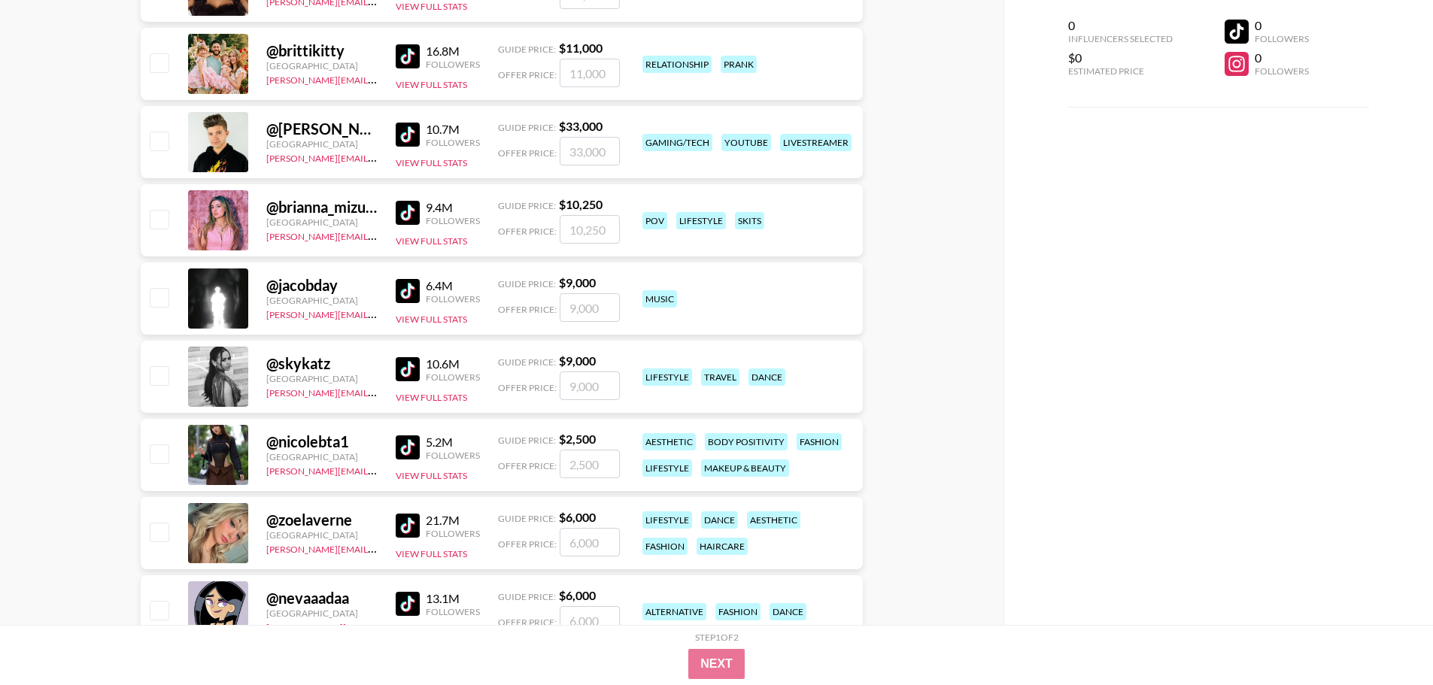
click at [409, 292] on img at bounding box center [408, 291] width 24 height 24
click at [415, 445] on img at bounding box center [408, 448] width 24 height 24
click at [410, 530] on img at bounding box center [408, 526] width 24 height 24
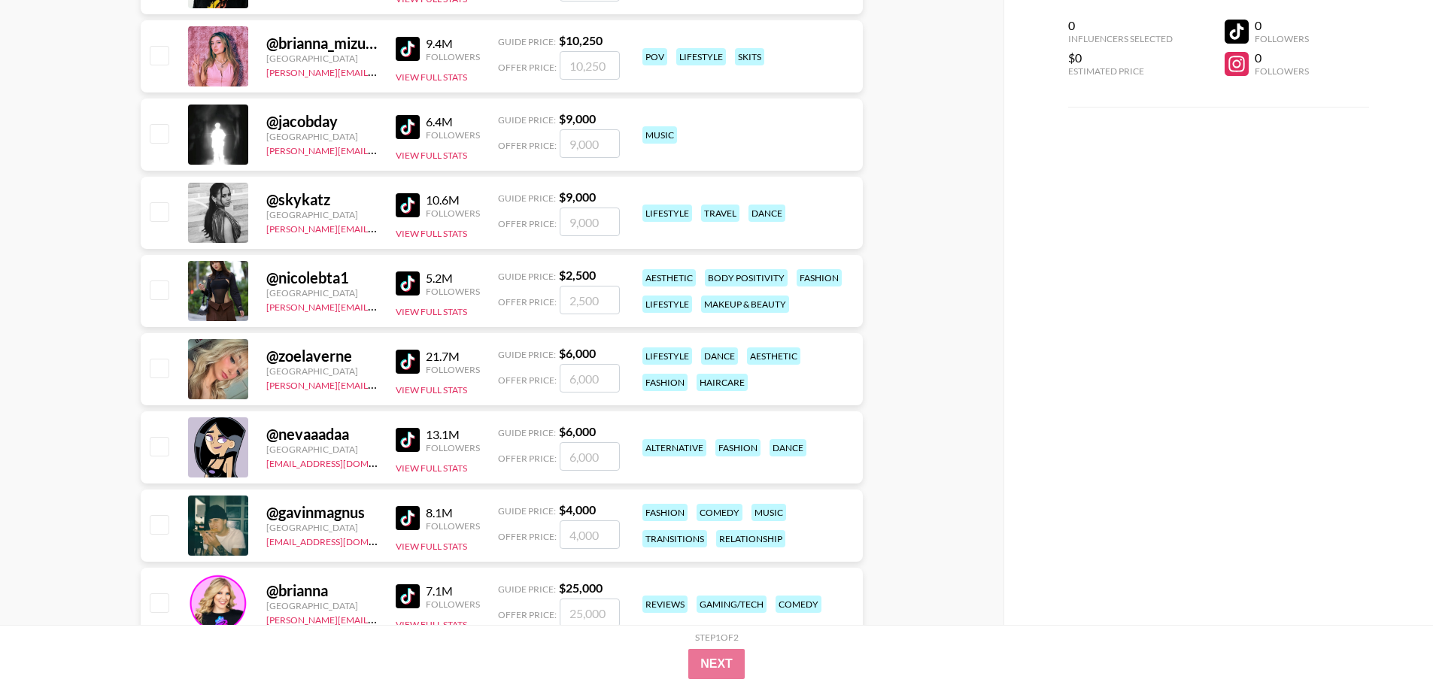
scroll to position [4214, 0]
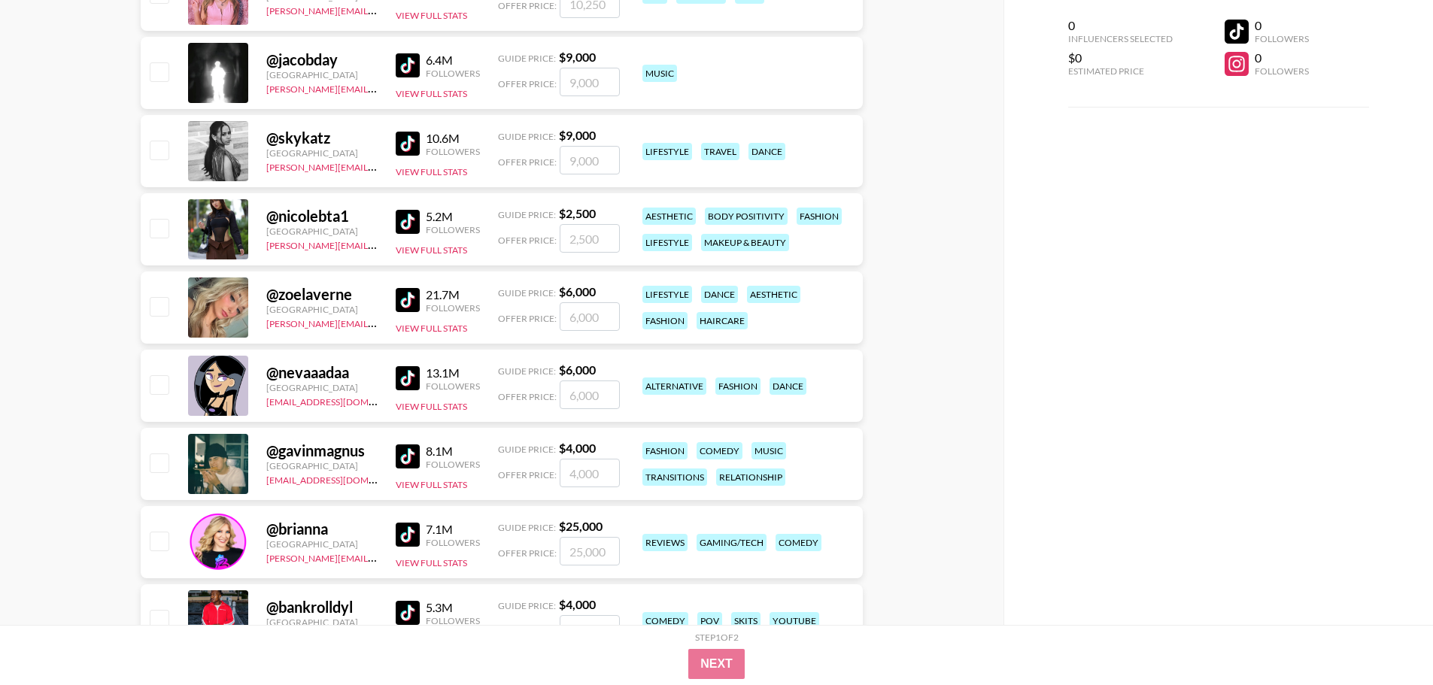
click at [409, 381] on img at bounding box center [408, 378] width 24 height 24
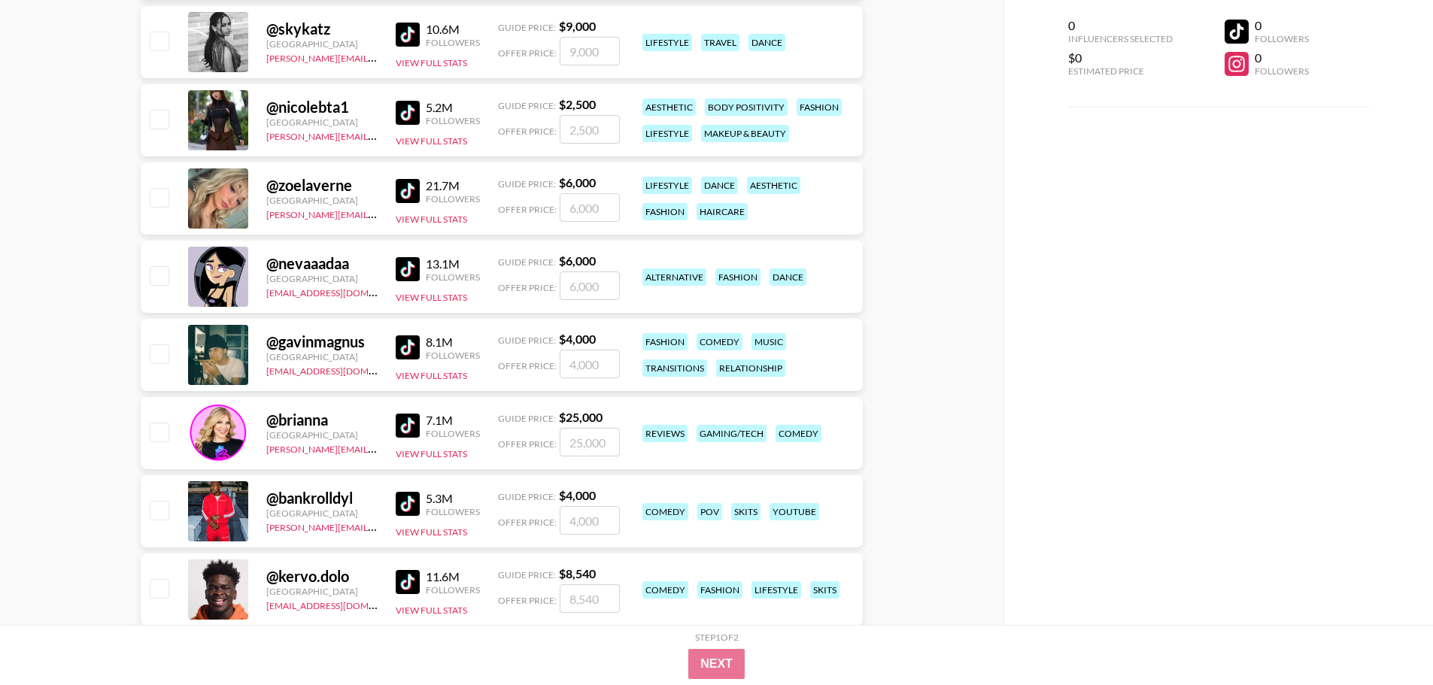
scroll to position [4364, 0]
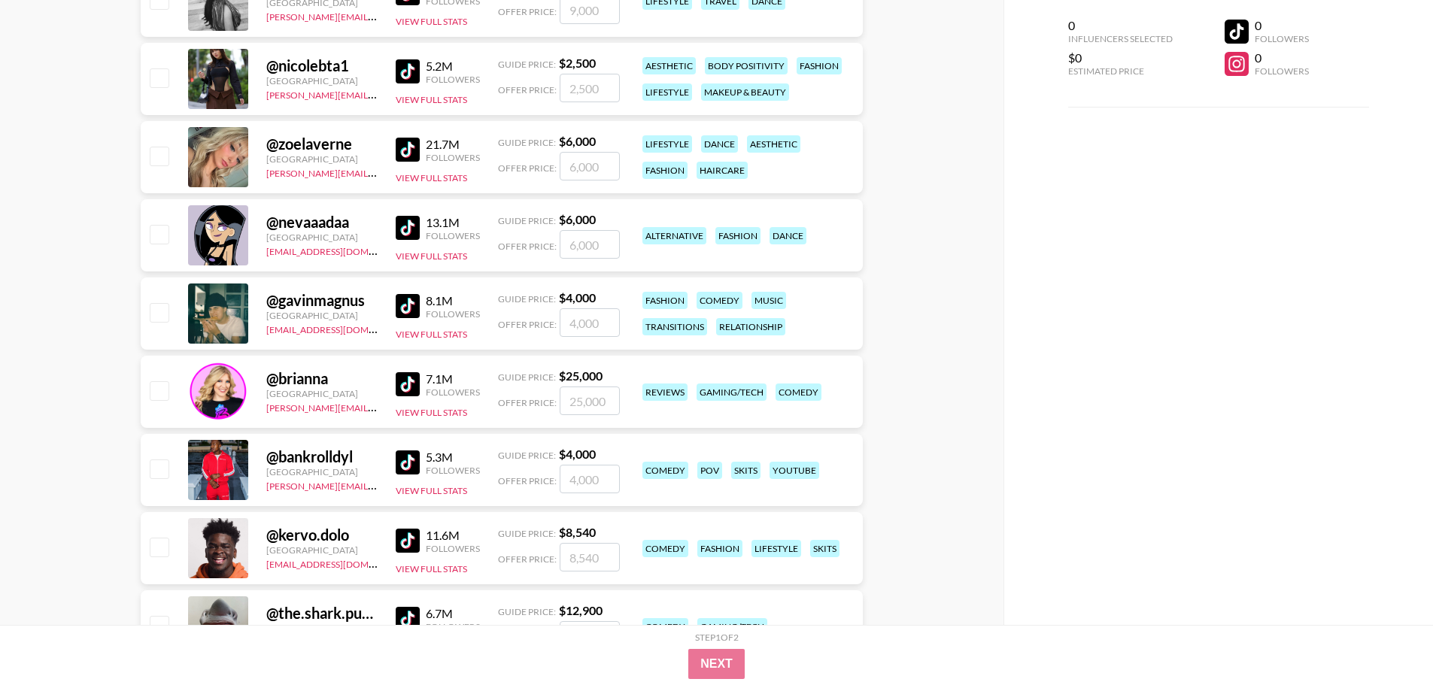
click at [503, 473] on div "Offer Price:" at bounding box center [559, 479] width 122 height 29
click at [545, 453] on span "Guide Price:" at bounding box center [527, 455] width 58 height 11
drag, startPoint x: 582, startPoint y: 452, endPoint x: 573, endPoint y: 460, distance: 11.7
click at [582, 451] on strong "$ 4,000" at bounding box center [577, 454] width 37 height 14
click at [445, 488] on button "View Full Stats" at bounding box center [431, 490] width 71 height 11
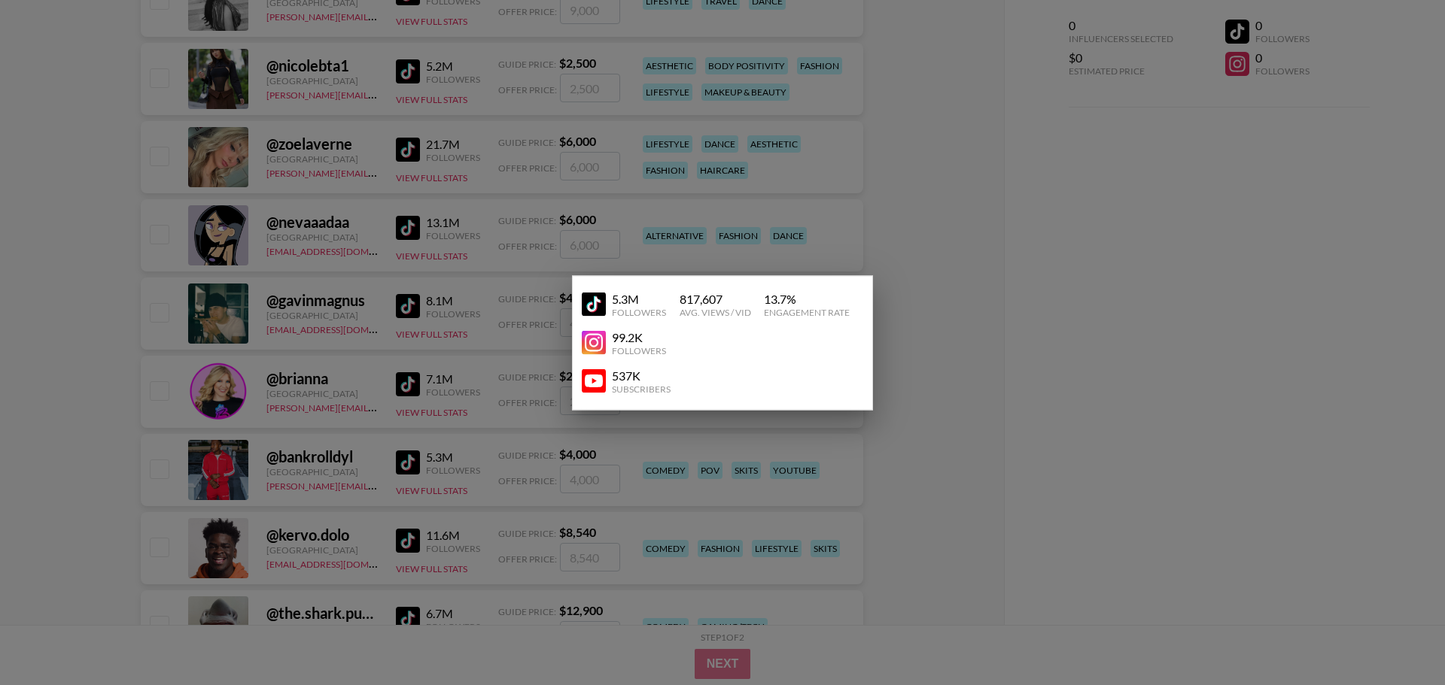
click at [1050, 397] on div at bounding box center [722, 342] width 1445 height 685
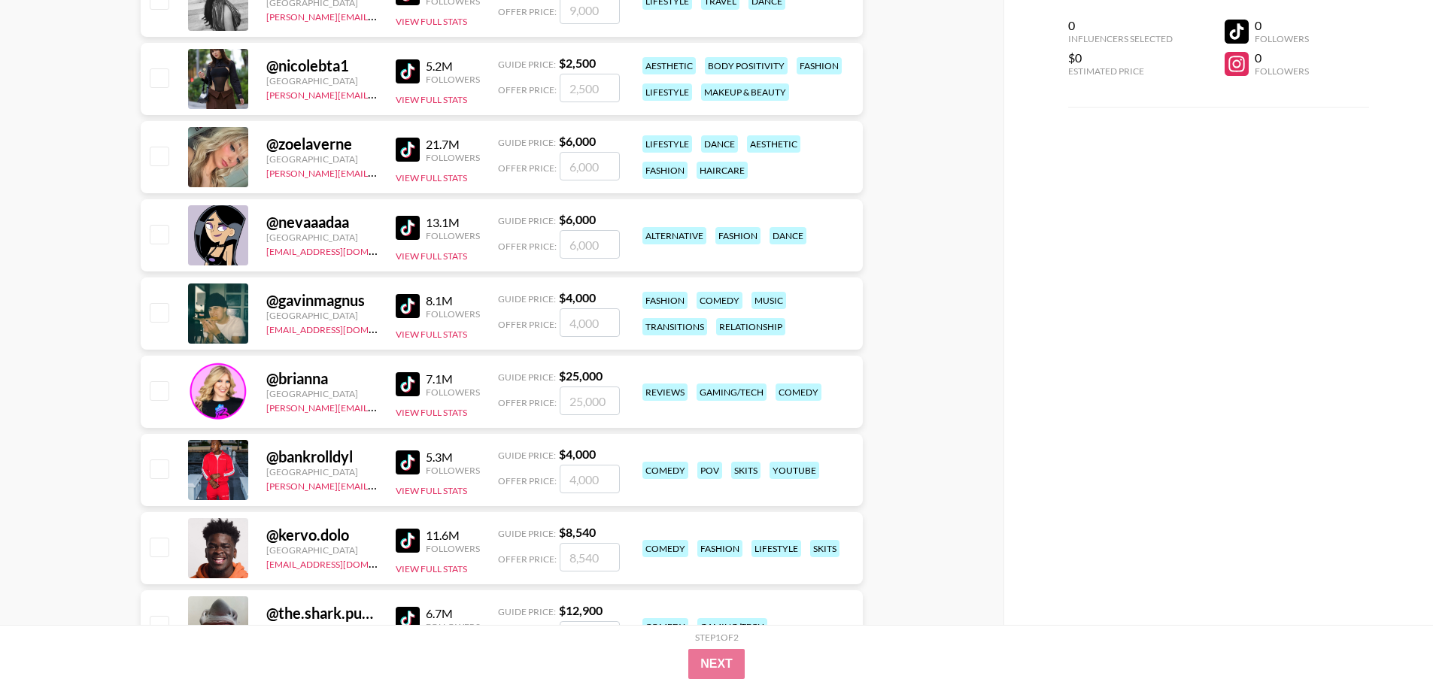
click at [413, 470] on img at bounding box center [408, 463] width 24 height 24
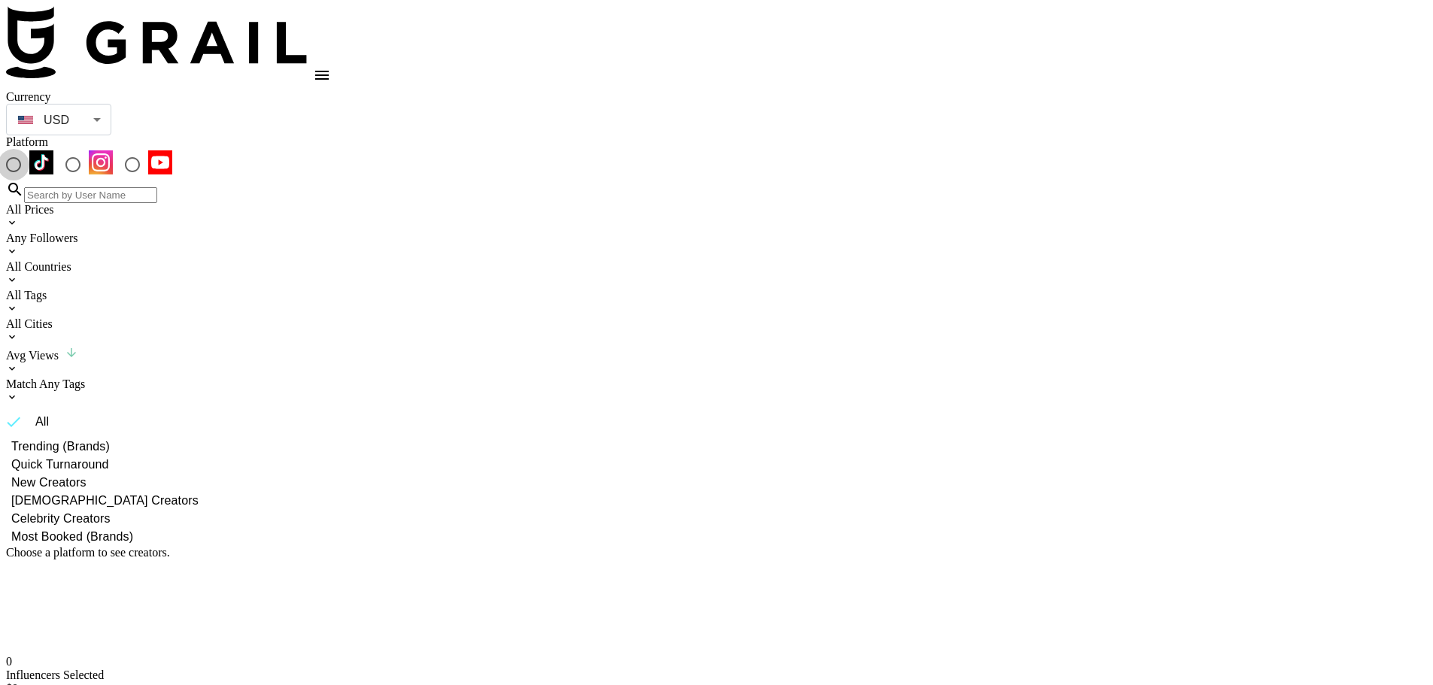
click at [29, 149] on input "radio" at bounding box center [14, 165] width 32 height 32
radio input "true"
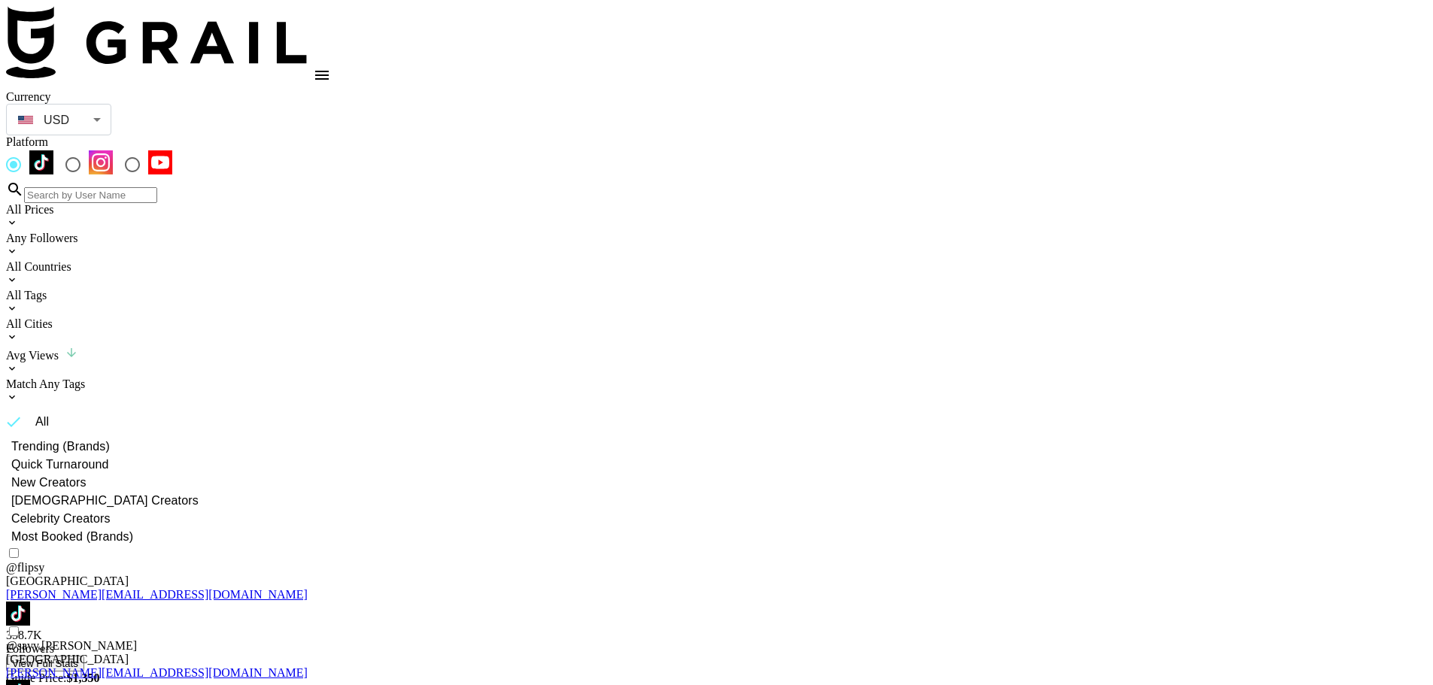
click at [283, 232] on div "Any Followers" at bounding box center [716, 239] width 1421 height 14
